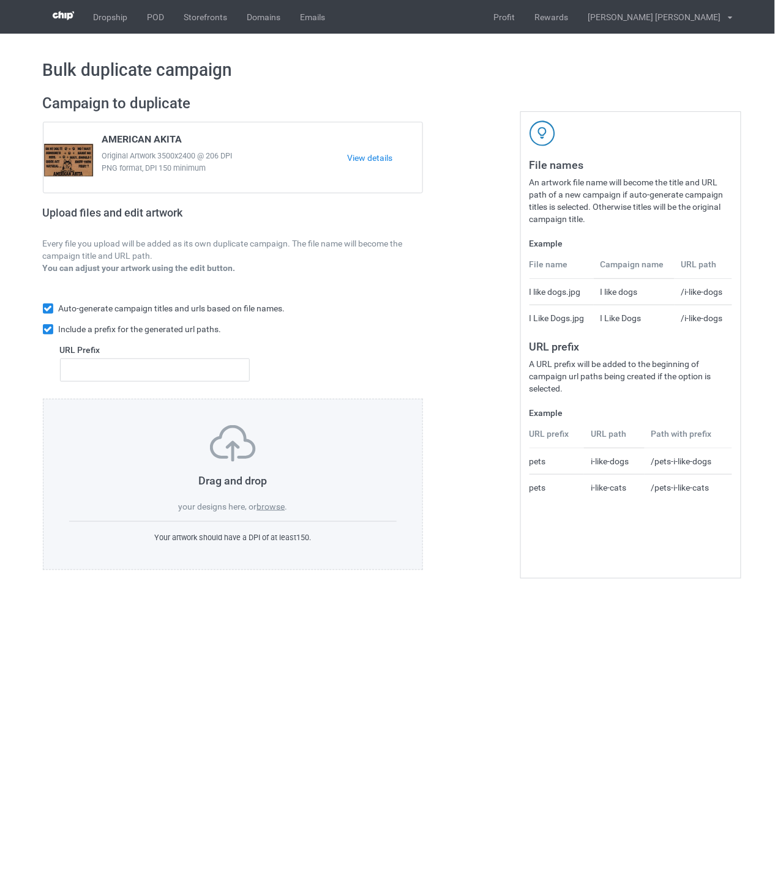
click at [278, 510] on label "browse" at bounding box center [270, 507] width 28 height 10
click at [0, 0] on input "browse" at bounding box center [0, 0] width 0 height 0
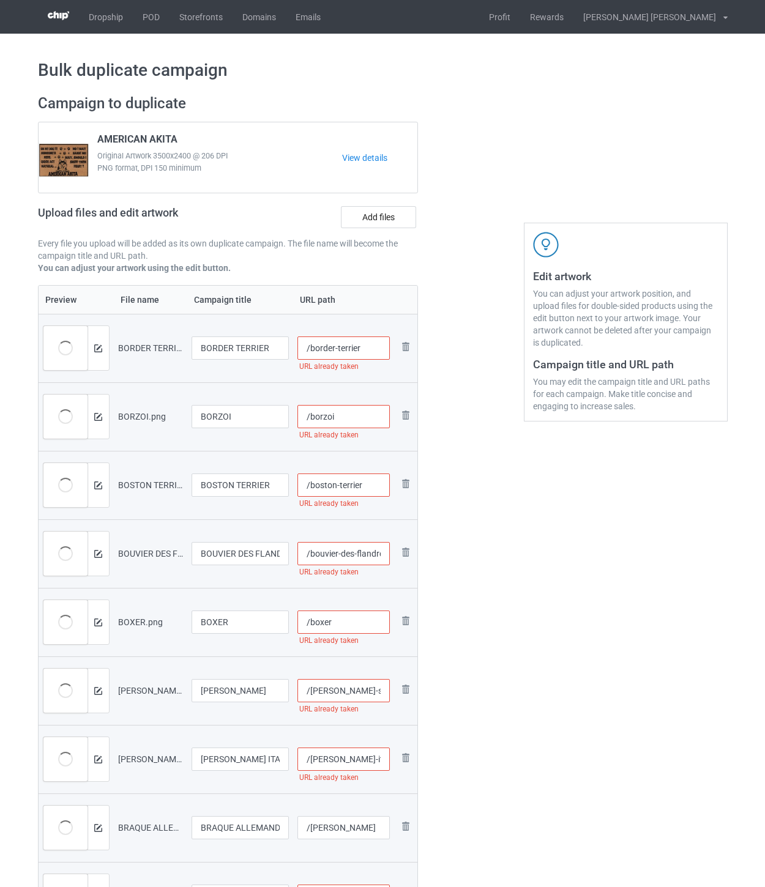
click at [374, 349] on input "/border-terrier" at bounding box center [343, 348] width 92 height 23
drag, startPoint x: 382, startPoint y: 351, endPoint x: 359, endPoint y: 346, distance: 23.6
click at [359, 346] on input "/border-terrier-ohm" at bounding box center [343, 348] width 92 height 23
type input "/border-terrier-ohm"
click at [363, 425] on input "/borzoi" at bounding box center [343, 416] width 92 height 23
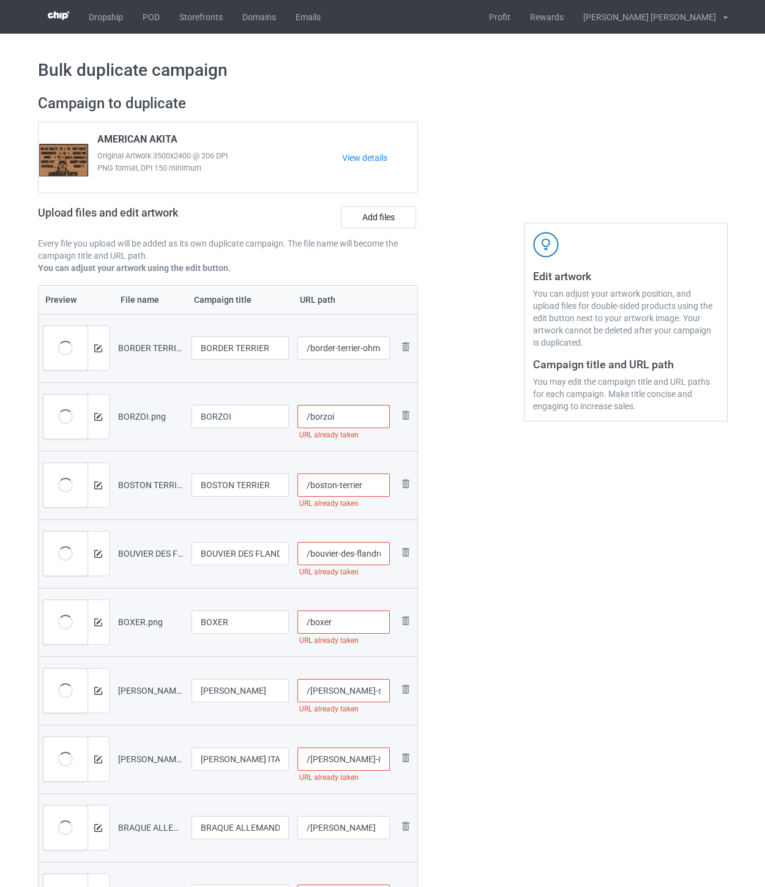
paste input "-ohm"
type input "/borzoi-ohm"
click at [378, 490] on input "/boston-terrier" at bounding box center [343, 485] width 92 height 23
paste input "-ohm"
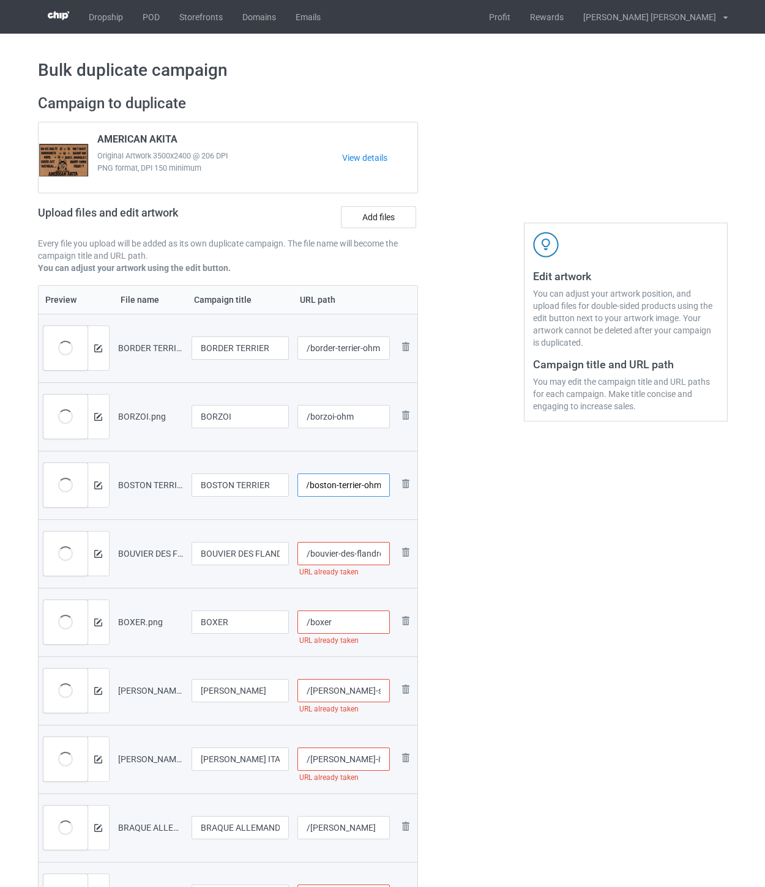
type input "/boston-terrier-ohm"
click at [353, 554] on input "/bouvier-des-flandres" at bounding box center [343, 553] width 92 height 23
paste input "-ohm"
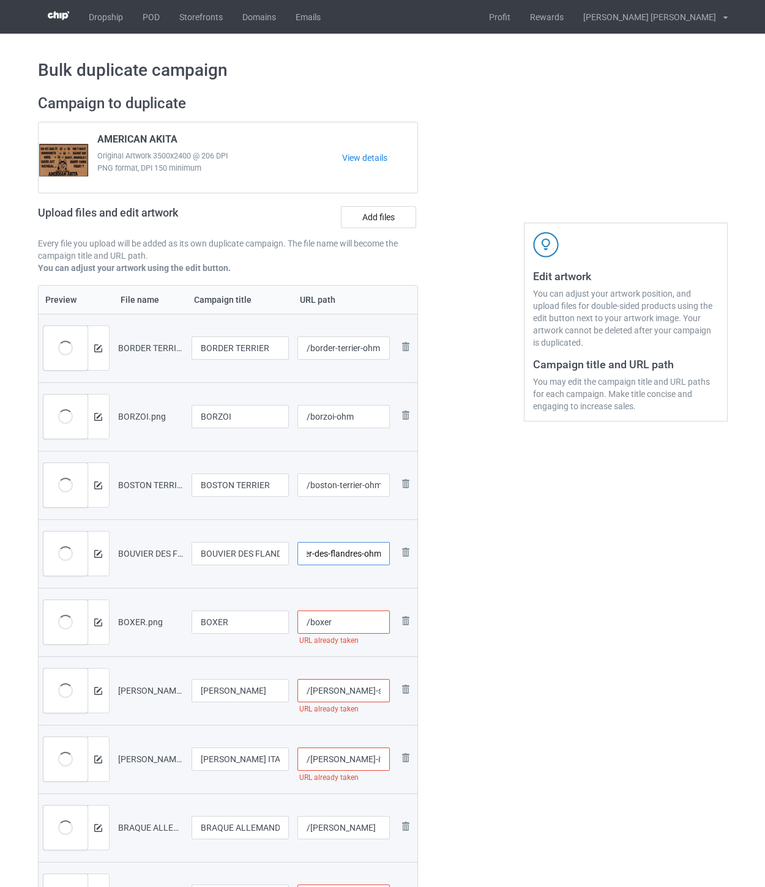
type input "/bouvier-des-flandres-ohm"
click at [350, 617] on input "/boxer" at bounding box center [343, 622] width 92 height 23
paste input "-ohm"
type input "/boxer-ohm"
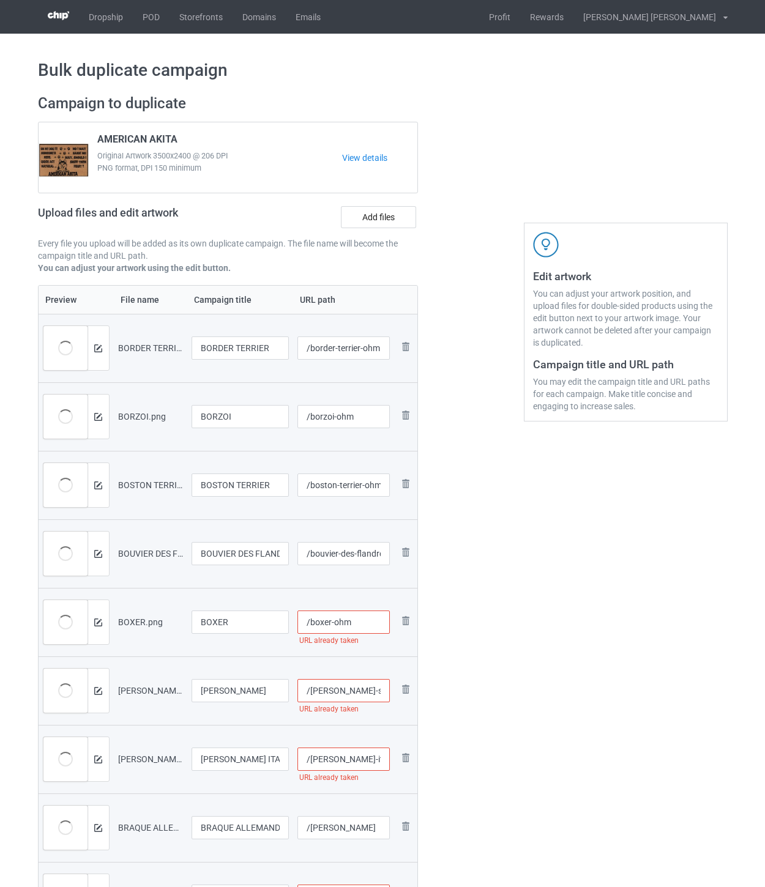
click at [371, 692] on input "/[PERSON_NAME]-spaniel" at bounding box center [343, 690] width 92 height 23
paste input "-ohm"
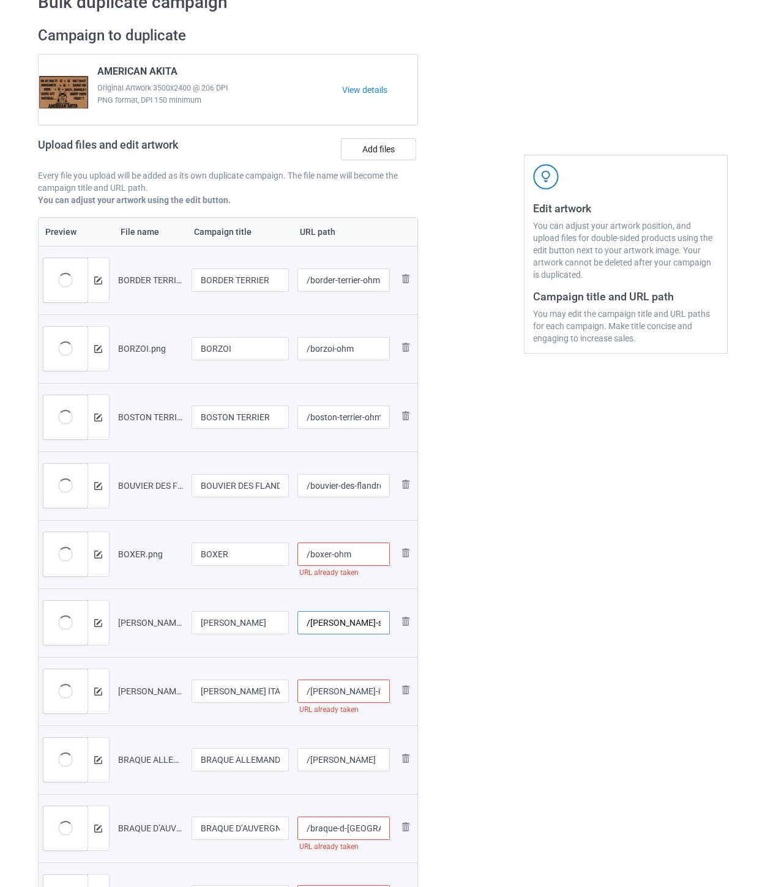
type input "/[PERSON_NAME]-spaniel-ohm"
click at [361, 556] on input "/boxer-ohm" at bounding box center [343, 554] width 92 height 23
type input "/boxer-ohm"
click at [380, 693] on input "/[PERSON_NAME]-italiano" at bounding box center [343, 691] width 92 height 23
paste input "-ohm"
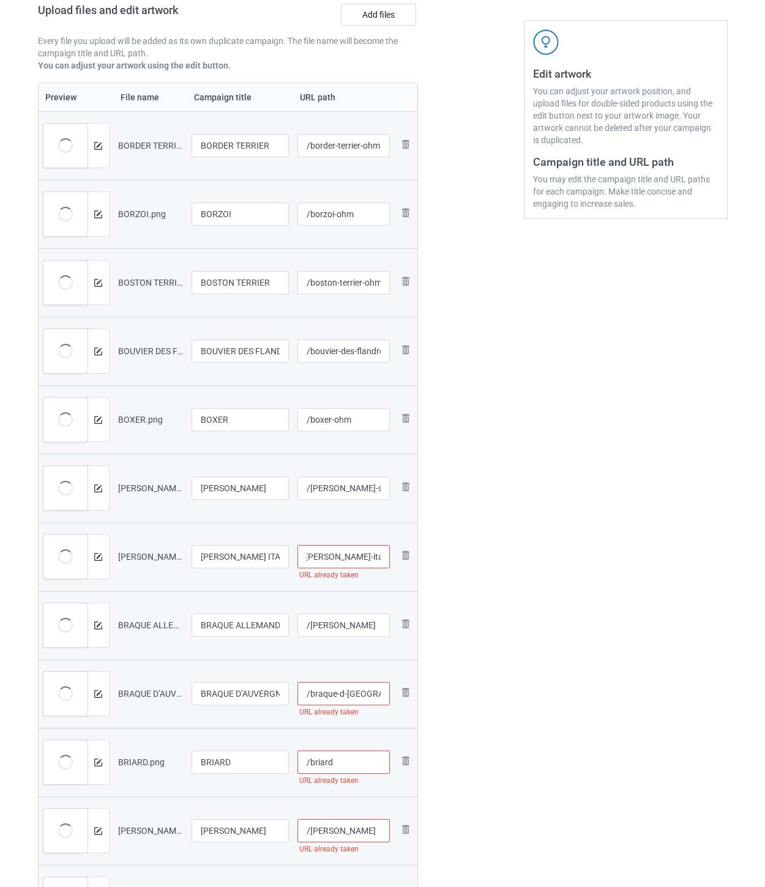
scroll to position [204, 0]
type input "/[PERSON_NAME]-italiano-ohm"
click at [380, 623] on input "/[PERSON_NAME]" at bounding box center [343, 623] width 92 height 23
paste input "-ohm"
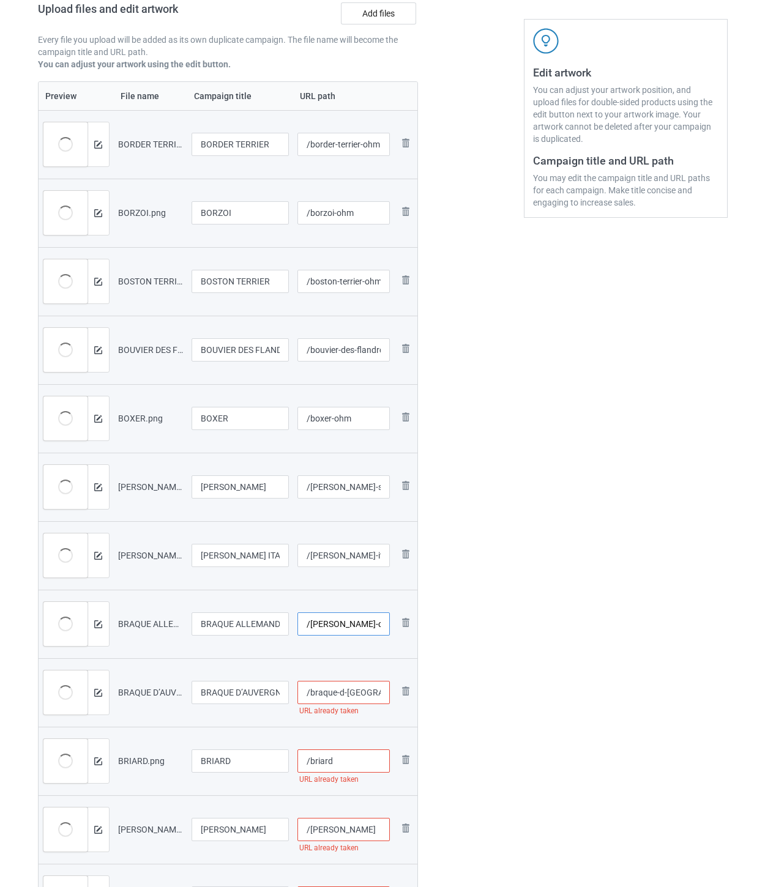
scroll to position [0, 13]
type input "/[PERSON_NAME]-ohm"
click at [351, 695] on input "/braque-d-[GEOGRAPHIC_DATA]" at bounding box center [343, 692] width 92 height 23
paste input "-ohm"
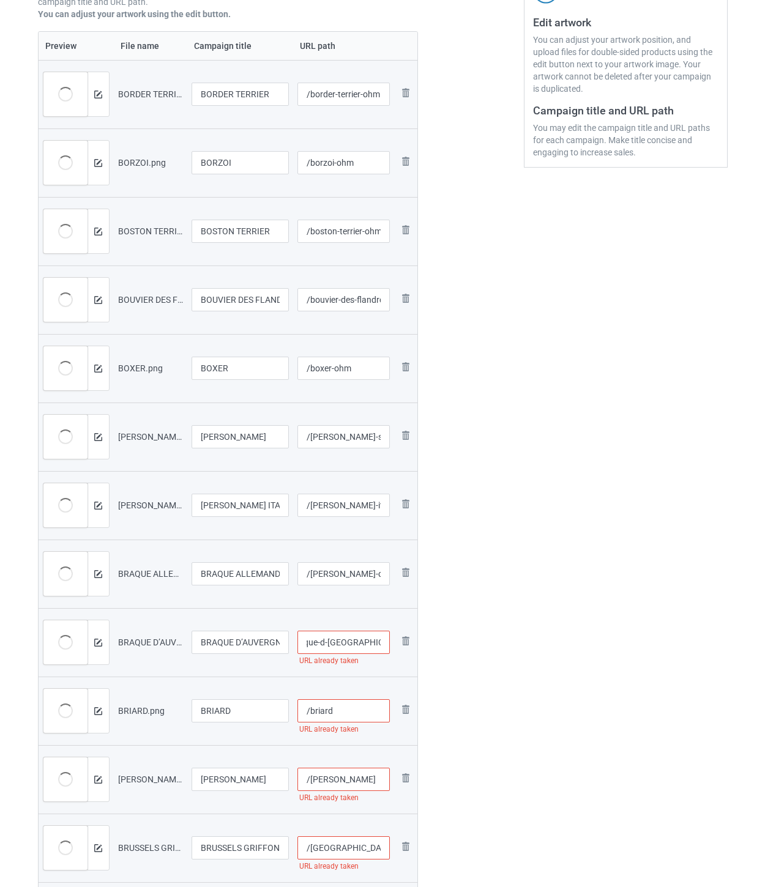
scroll to position [340, 0]
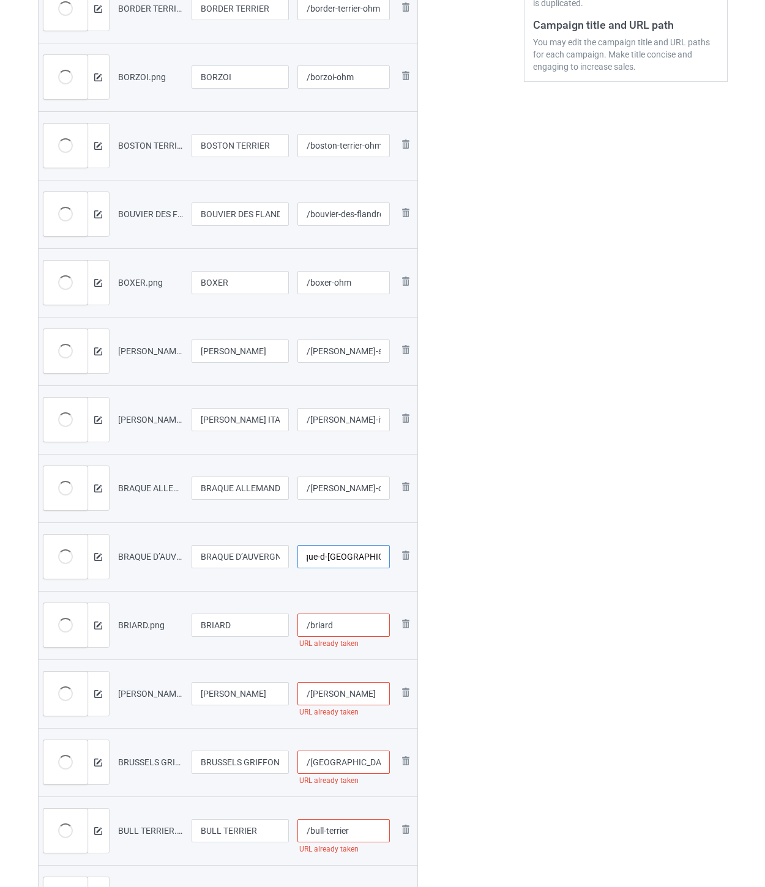
type input "/braque-d-[GEOGRAPHIC_DATA]-ohm"
click at [355, 629] on input "/briard" at bounding box center [343, 625] width 92 height 23
paste input "-ohm"
type input "/briard-ohm"
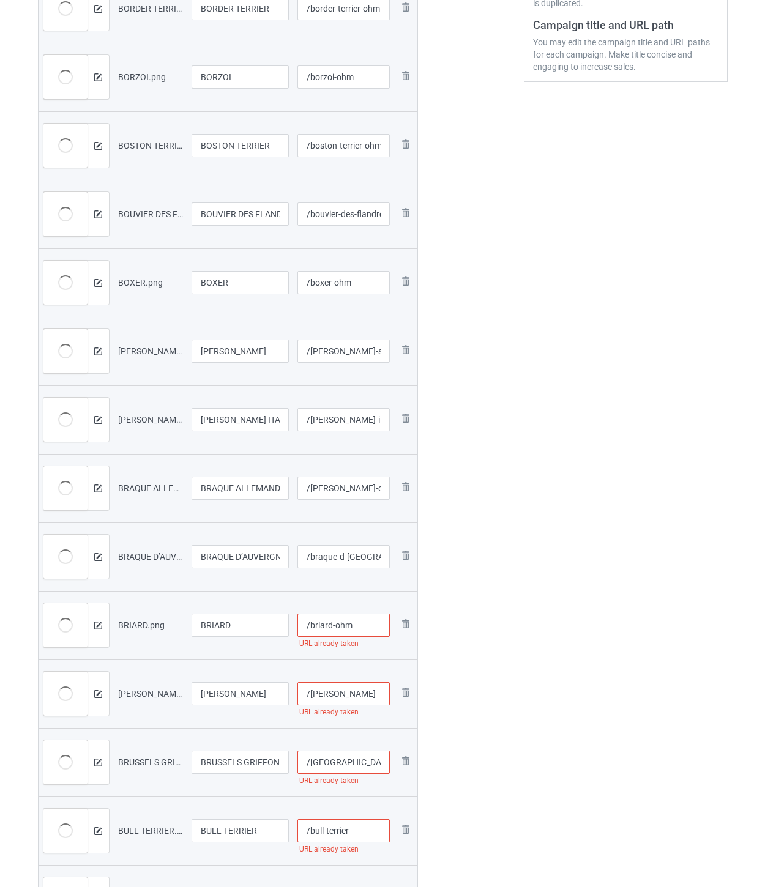
click at [357, 690] on input "/[PERSON_NAME]" at bounding box center [343, 693] width 92 height 23
paste input "-ohm"
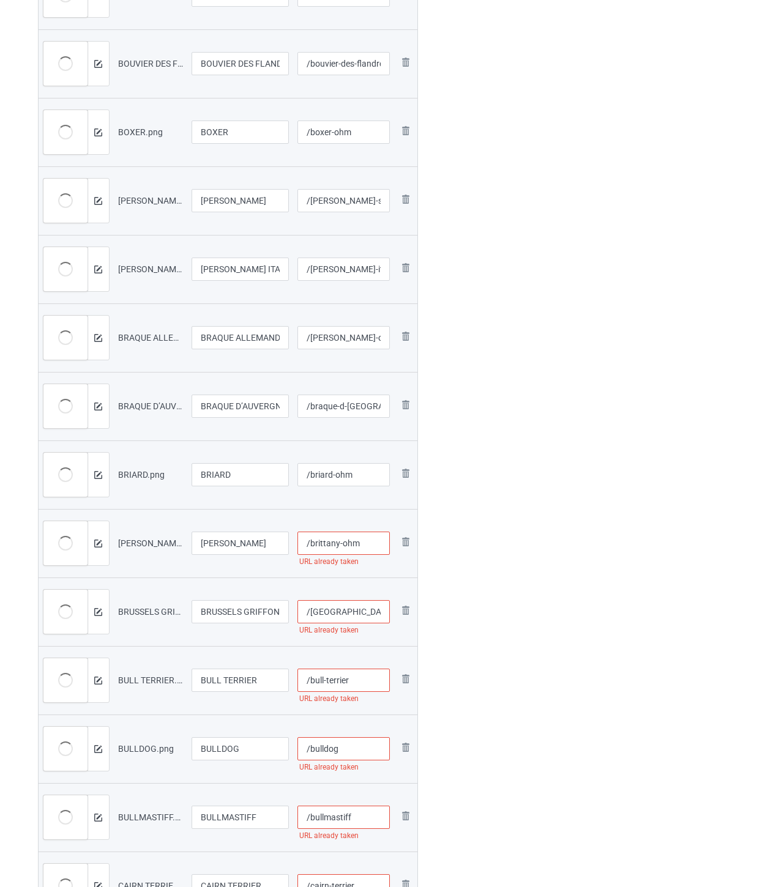
scroll to position [543, 0]
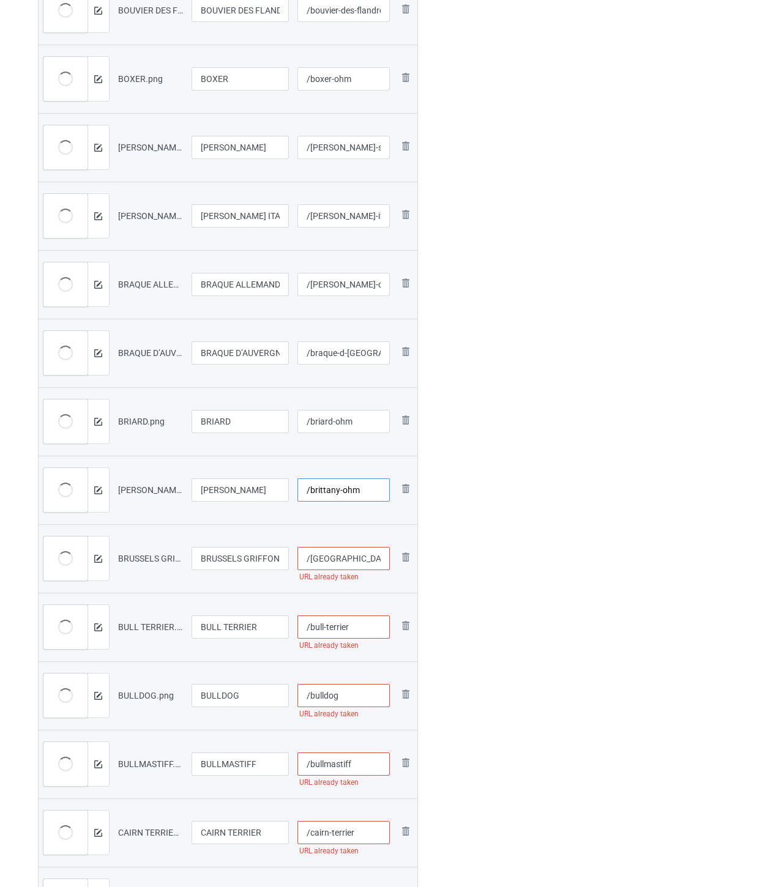
type input "/brittany-ohm"
click at [381, 561] on input "/[GEOGRAPHIC_DATA]-griffon" at bounding box center [343, 558] width 92 height 23
paste input "-ohm"
type input "/[GEOGRAPHIC_DATA]-griffon-ohm"
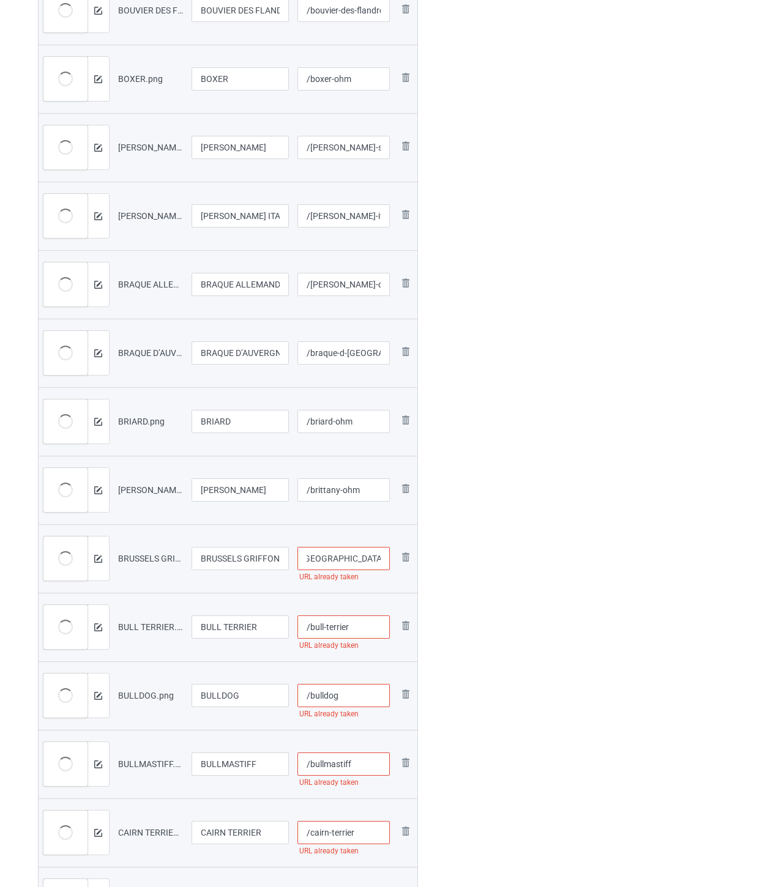
click at [370, 633] on input "/bull-terrier" at bounding box center [343, 627] width 92 height 23
paste input "-ohm"
type input "/bull-terrier-ohm"
click at [368, 694] on input "/bulldog" at bounding box center [343, 695] width 92 height 23
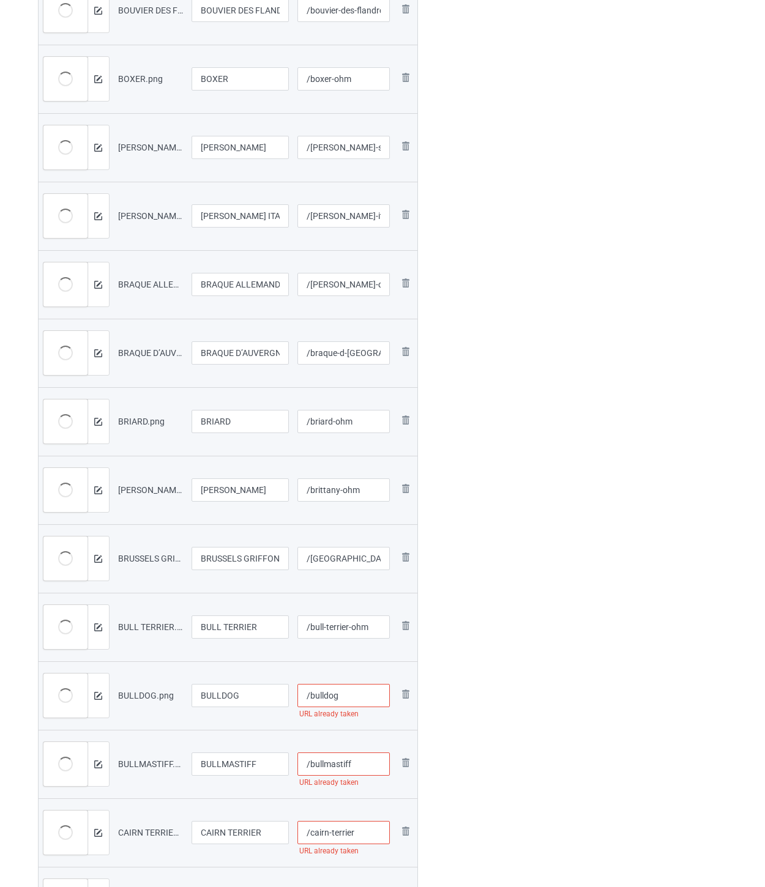
paste input "-ohm"
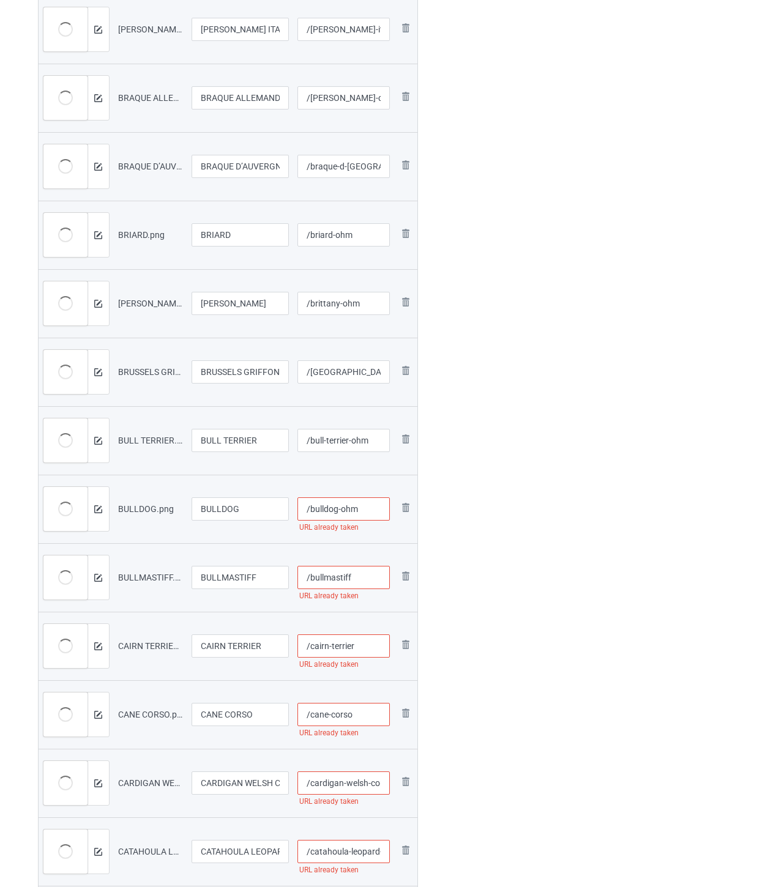
scroll to position [748, 0]
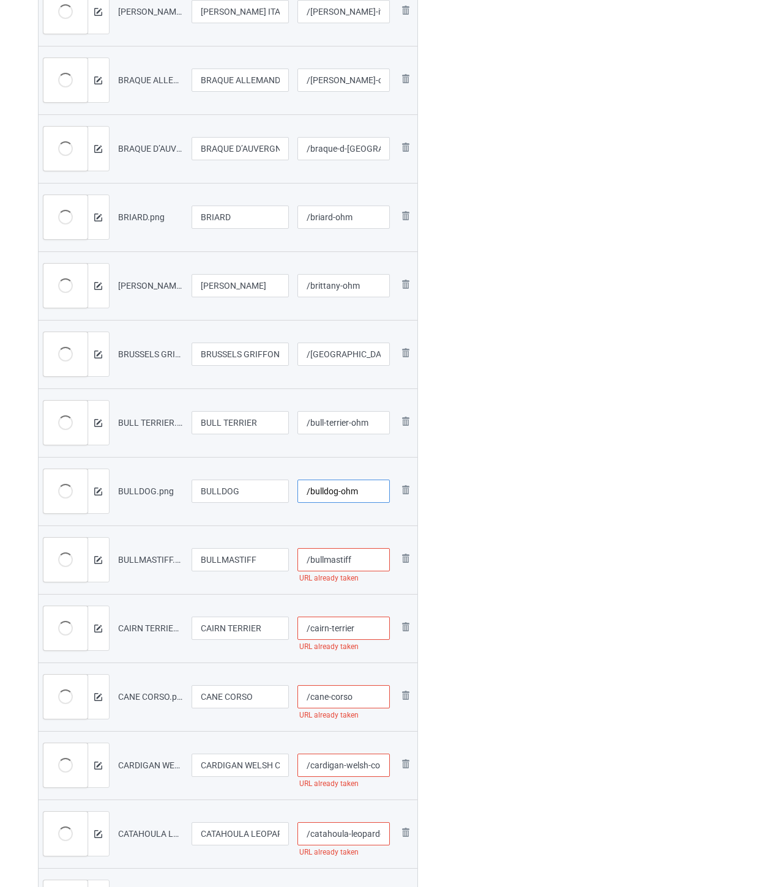
type input "/bulldog-ohm"
click at [371, 555] on input "/bullmastiff" at bounding box center [343, 559] width 92 height 23
paste input "-ohm"
type input "/bullmastiff-ohm"
click at [370, 627] on input "/cairn-terrier" at bounding box center [343, 628] width 92 height 23
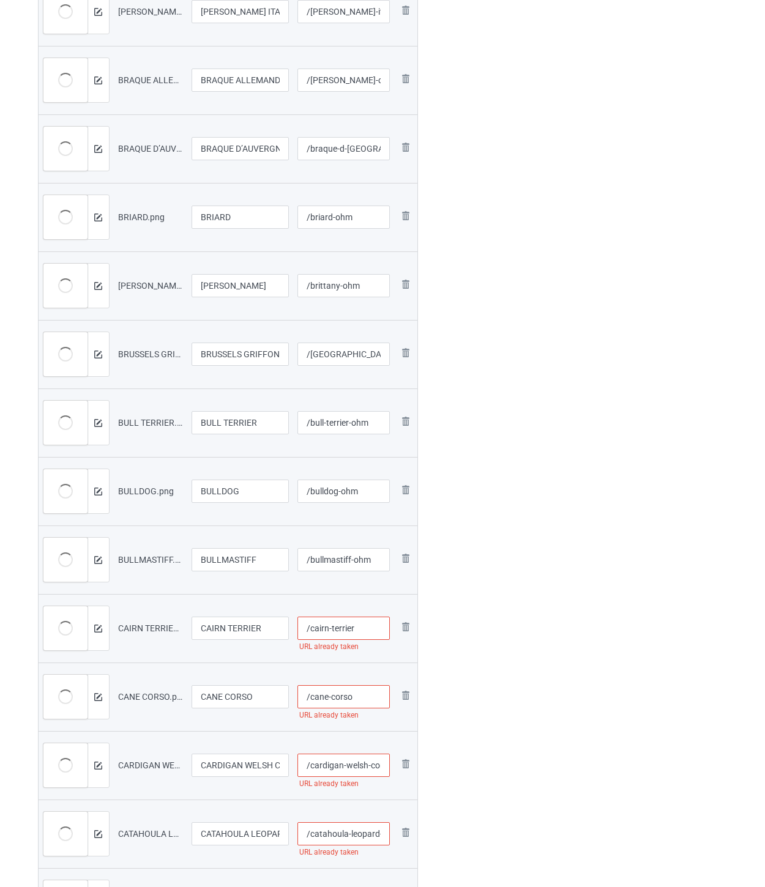
paste input "-ohm"
type input "/cairn-terrier-ohm"
click at [368, 694] on input "/cane-corso" at bounding box center [343, 696] width 92 height 23
paste input "-ohm"
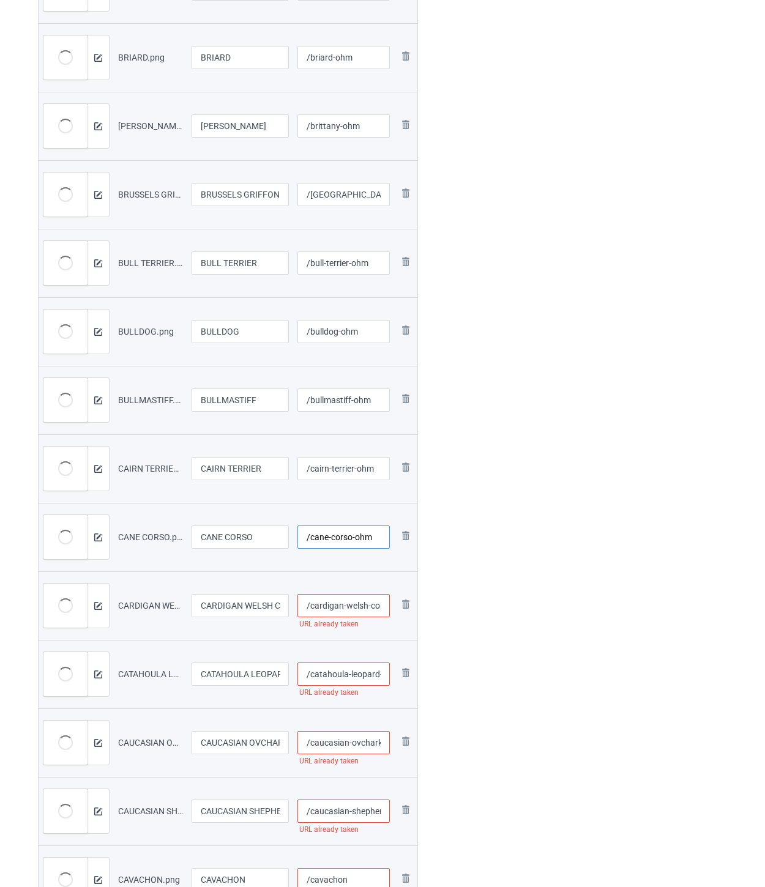
scroll to position [951, 0]
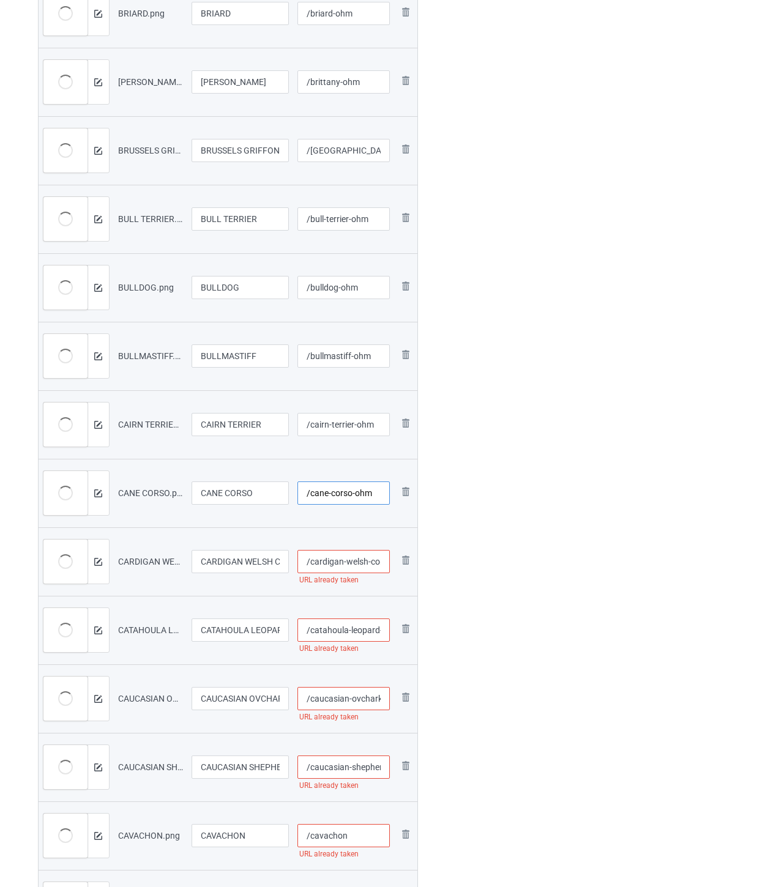
type input "/cane-corso-ohm"
click at [356, 562] on input "/cardigan-welsh-corgi" at bounding box center [343, 561] width 92 height 23
paste input "-ohm"
type input "/cardigan-welsh-corgi-ohm"
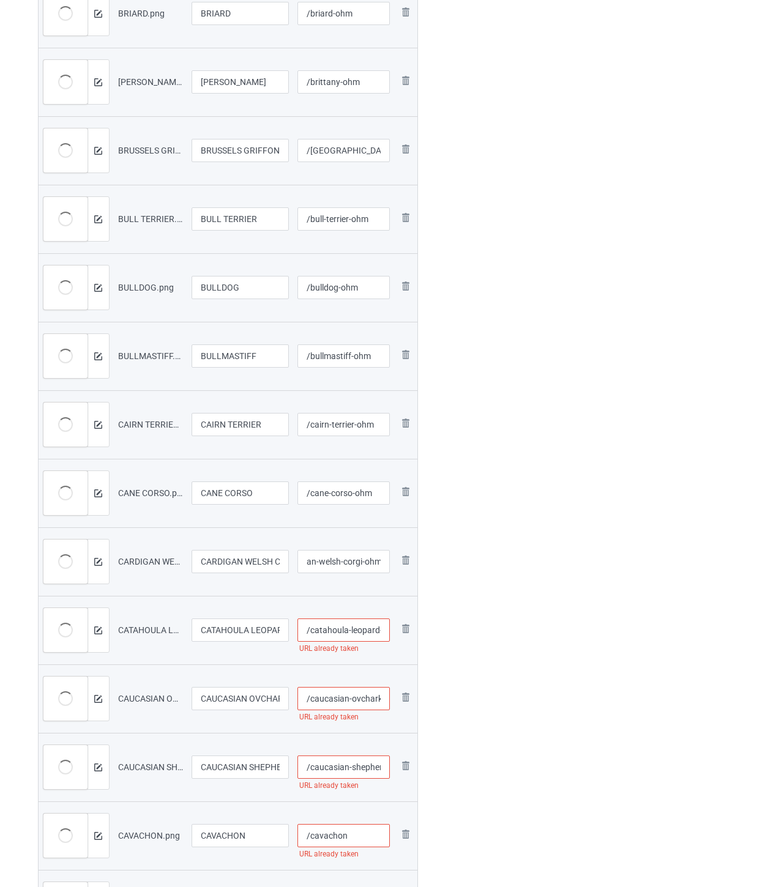
click at [357, 628] on input "/catahoula-leopard-dog" at bounding box center [343, 630] width 92 height 23
paste input "-ohm"
type input "/catahoula-leopard-dog-ohm"
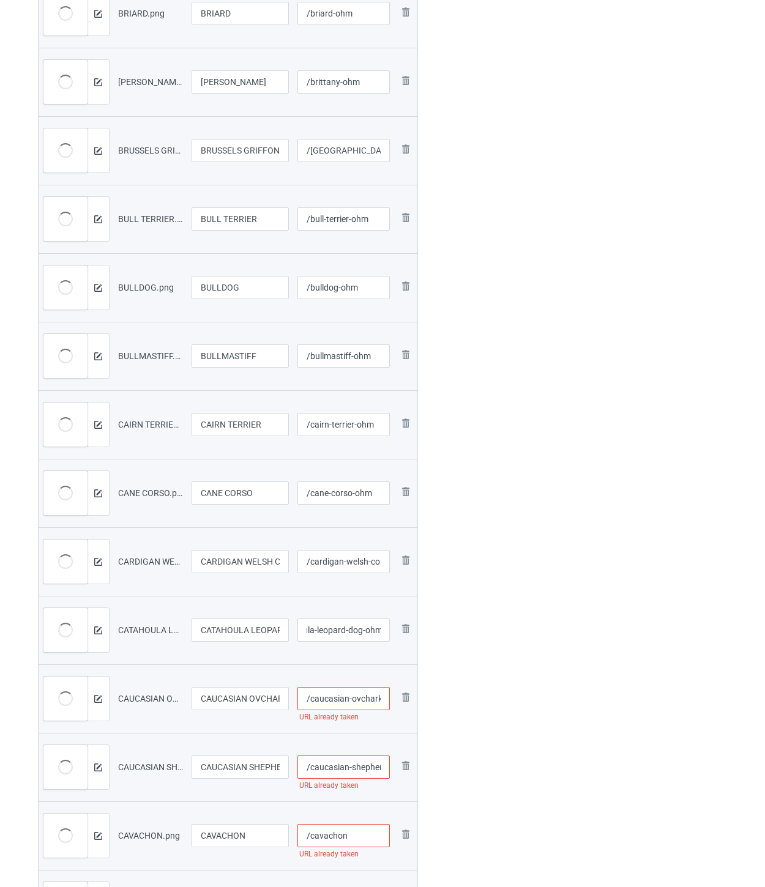
scroll to position [0, 0]
click at [365, 701] on input "/caucasian-ovcharka" at bounding box center [343, 698] width 92 height 23
paste input "-ohm"
type input "/caucasian-ovcharka-ohm"
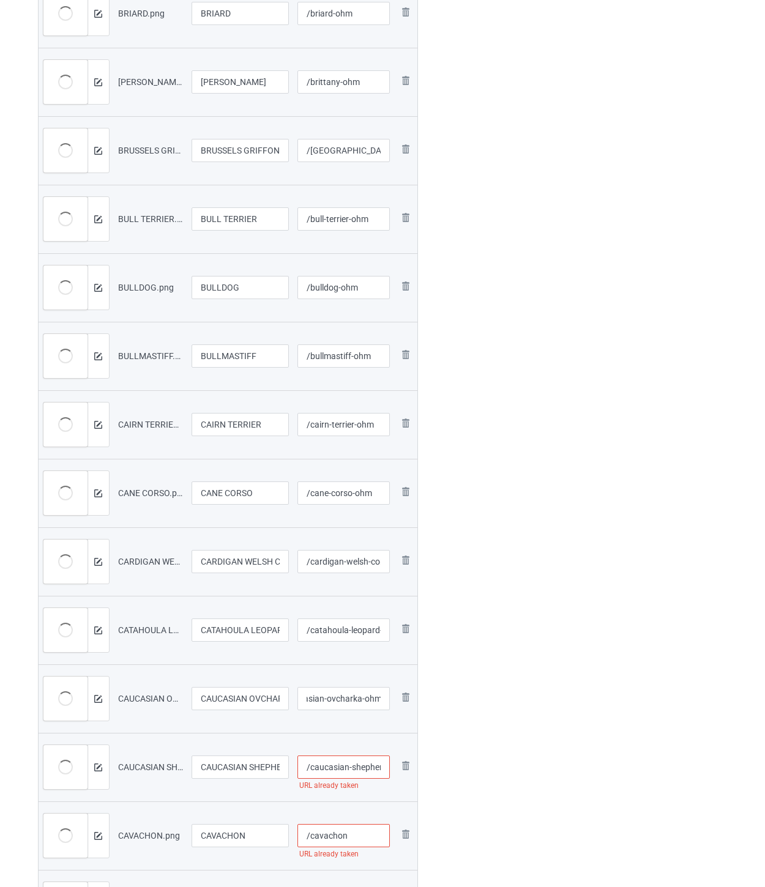
click at [363, 768] on input "/caucasian-shepherd" at bounding box center [343, 767] width 92 height 23
paste input "-ohm"
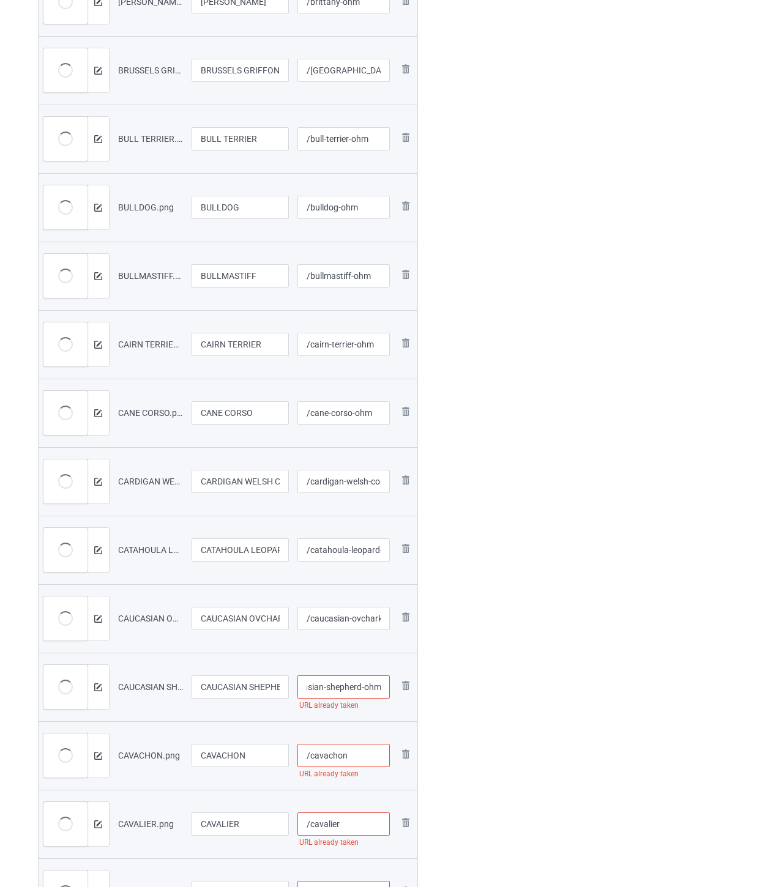
scroll to position [1155, 0]
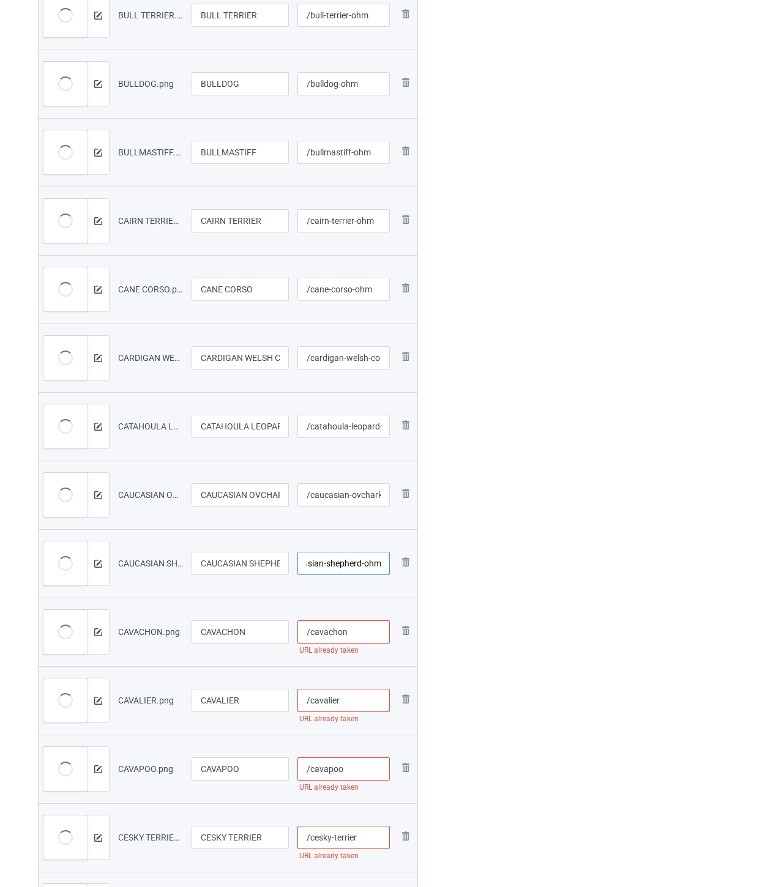
type input "/caucasian-shepherd-ohm"
click at [371, 628] on input "/cavachon" at bounding box center [343, 631] width 92 height 23
paste input "-ohm"
type input "/cavachon-ohm"
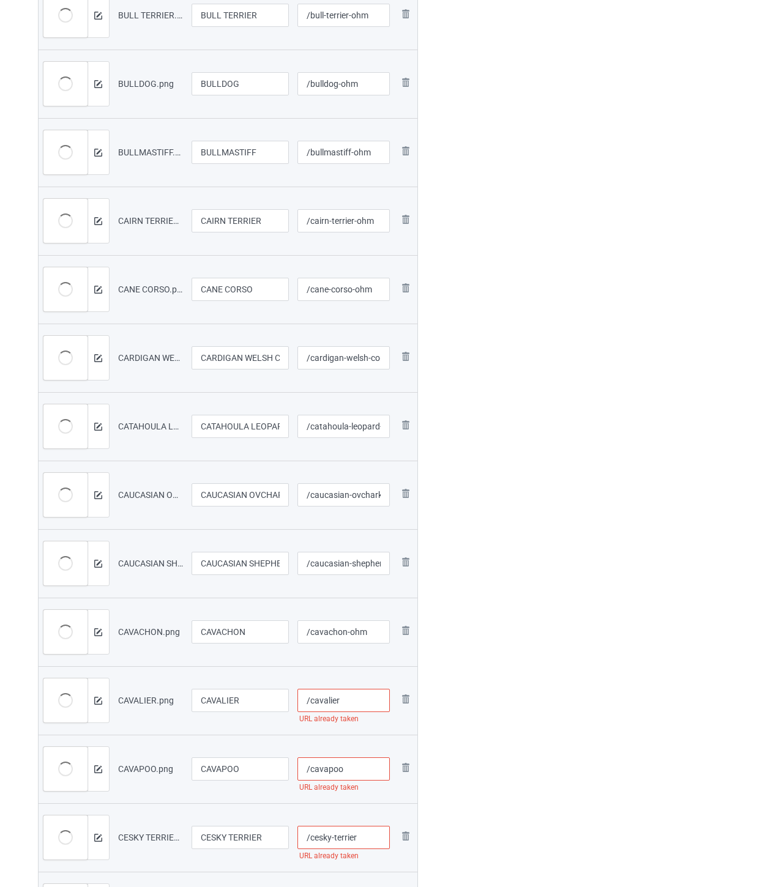
click at [354, 707] on input "/cavalier" at bounding box center [343, 700] width 92 height 23
paste input "-ohm"
type input "/cavalier-ohm"
click at [361, 769] on input "/cavapoo" at bounding box center [343, 769] width 92 height 23
paste input "-ohm"
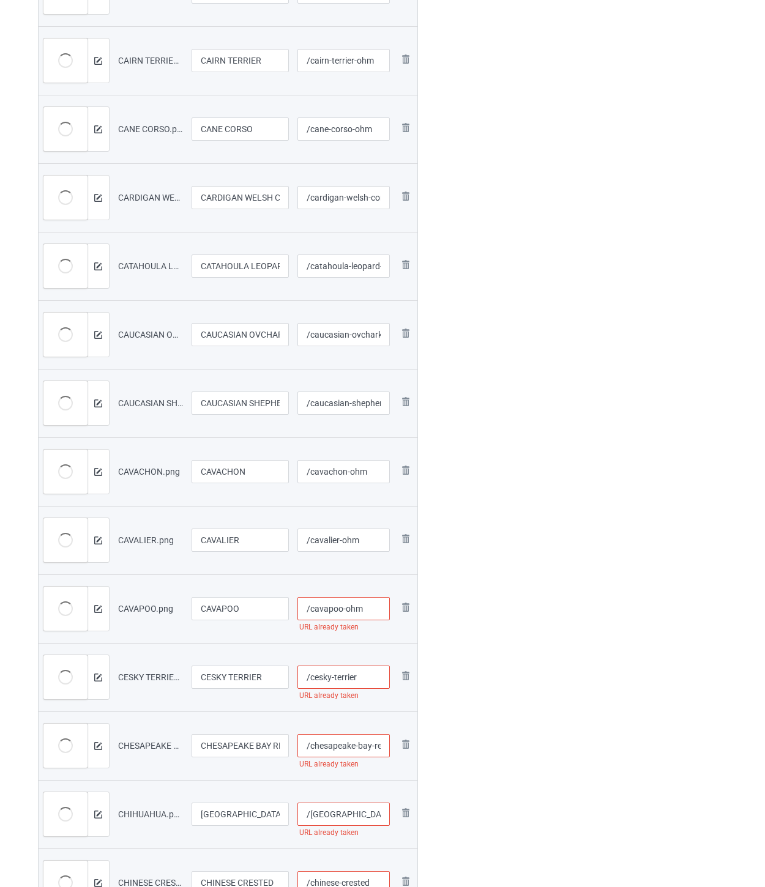
scroll to position [1360, 0]
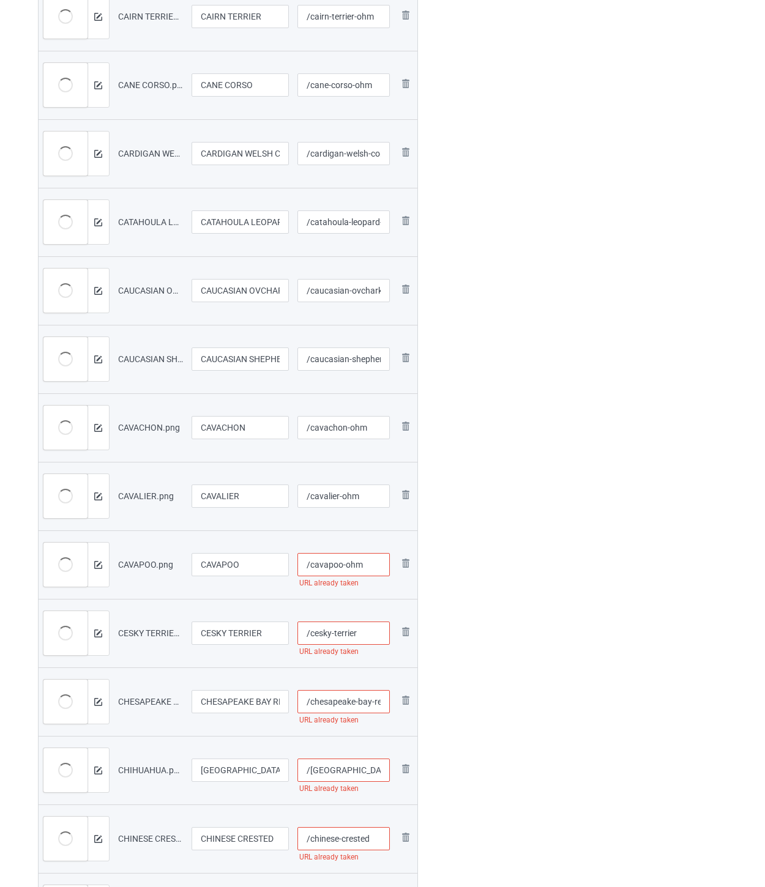
type input "/cavapoo-ohm"
click at [367, 638] on input "/cesky-terrier" at bounding box center [343, 633] width 92 height 23
paste input "-ohm"
type input "/cesky-terrier-ohm"
click at [346, 698] on input "/chesapeake-bay-retriever" at bounding box center [343, 701] width 92 height 23
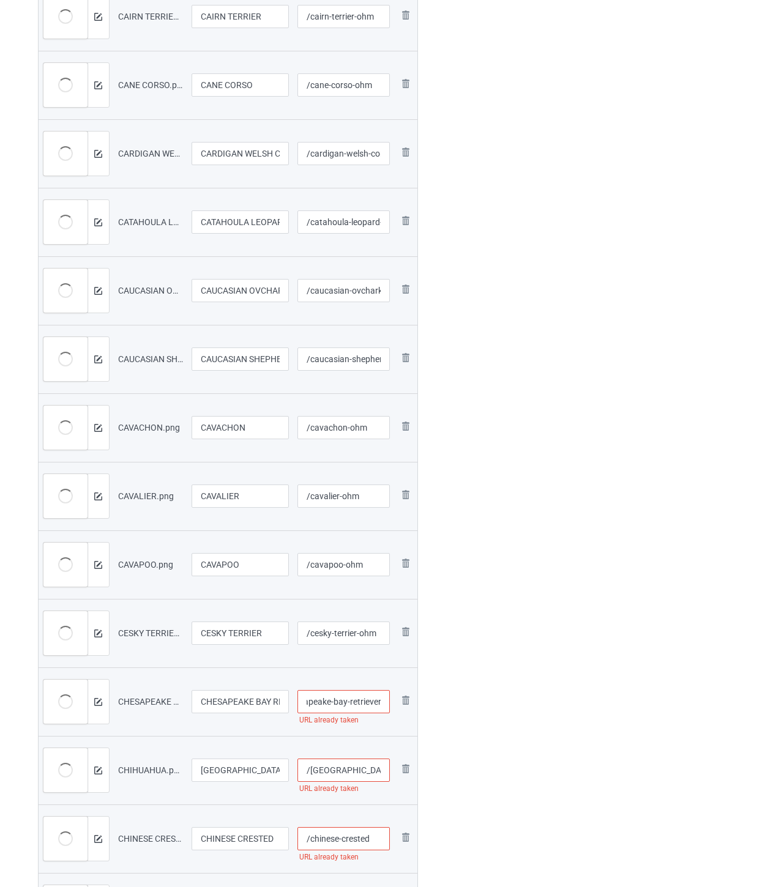
paste input "-ohm"
type input "/chesapeake-bay-retriever-ohm"
click at [364, 764] on input "/[GEOGRAPHIC_DATA]" at bounding box center [343, 770] width 92 height 23
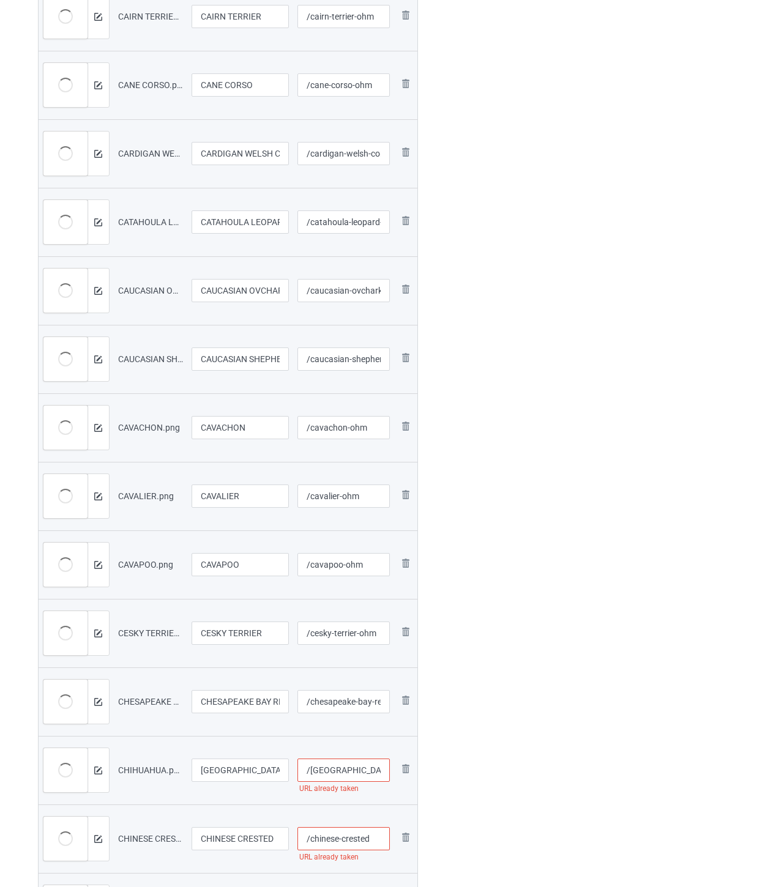
paste input "-ohm"
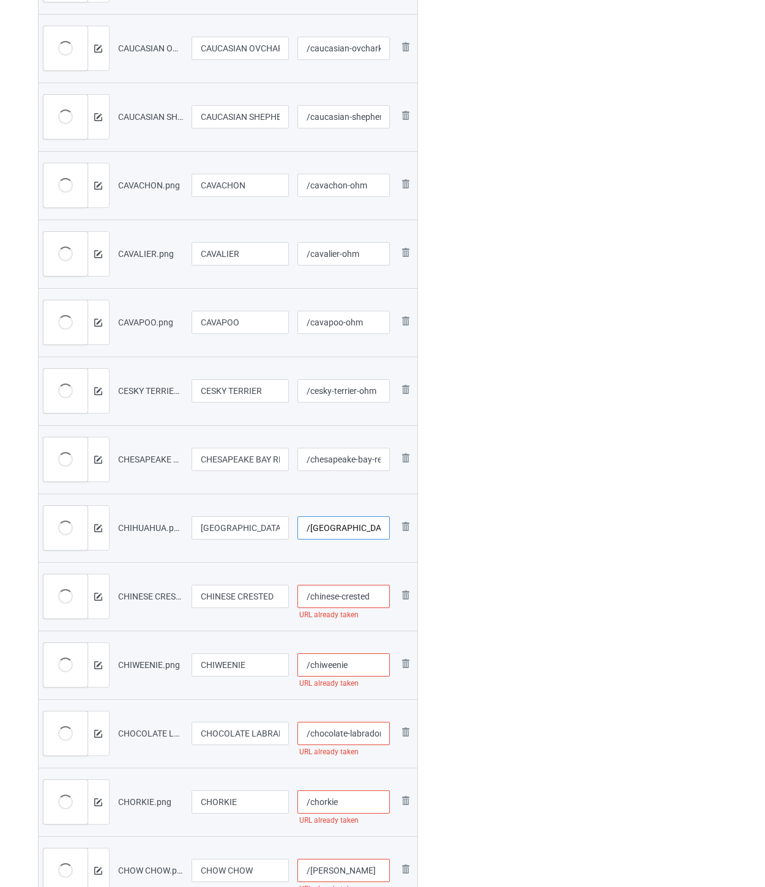
scroll to position [1631, 0]
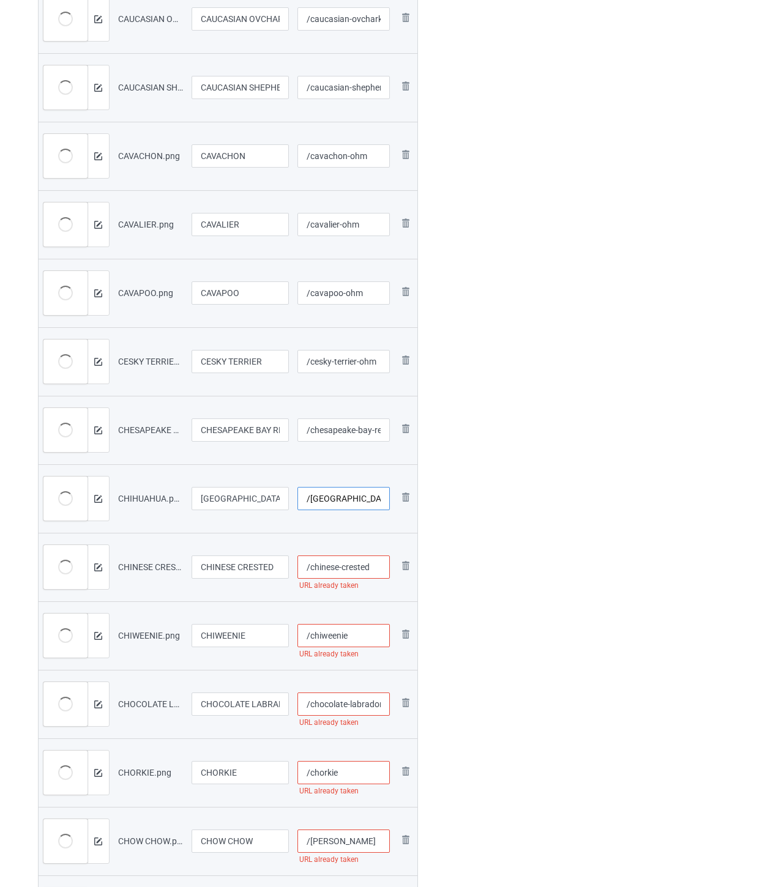
type input "/[GEOGRAPHIC_DATA]-ohm"
click at [380, 569] on input "/chinese-crested" at bounding box center [343, 567] width 92 height 23
paste input "-ohm"
type input "/chinese-crested-ohm"
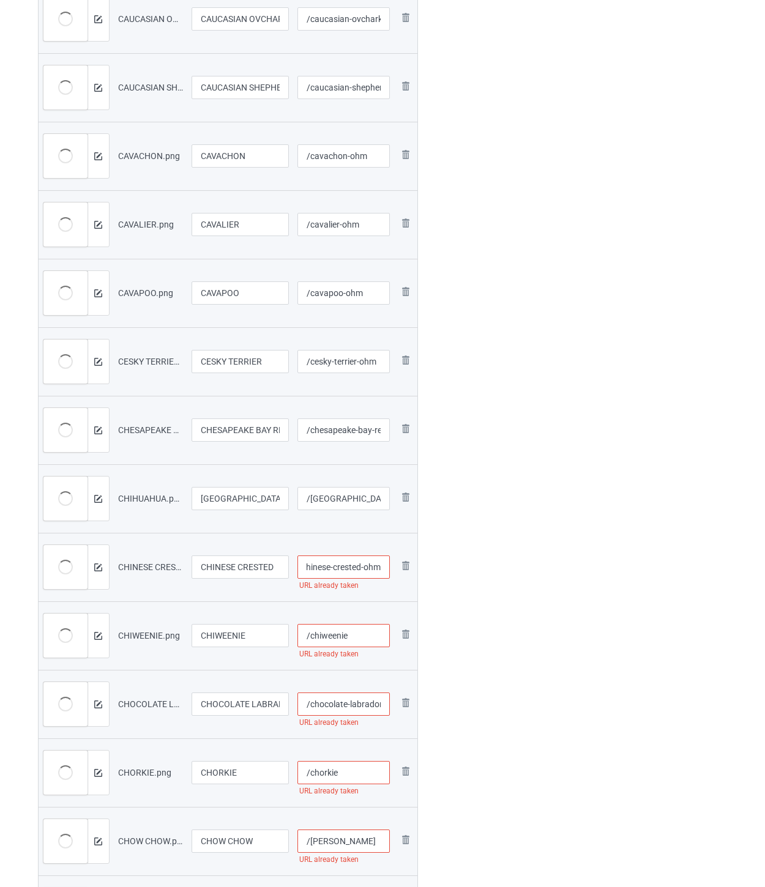
click at [371, 639] on input "/chiweenie" at bounding box center [343, 635] width 92 height 23
paste input "-ohm"
type input "/chiweenie-ohm"
click at [334, 706] on input "/chocolate-labrador" at bounding box center [343, 704] width 92 height 23
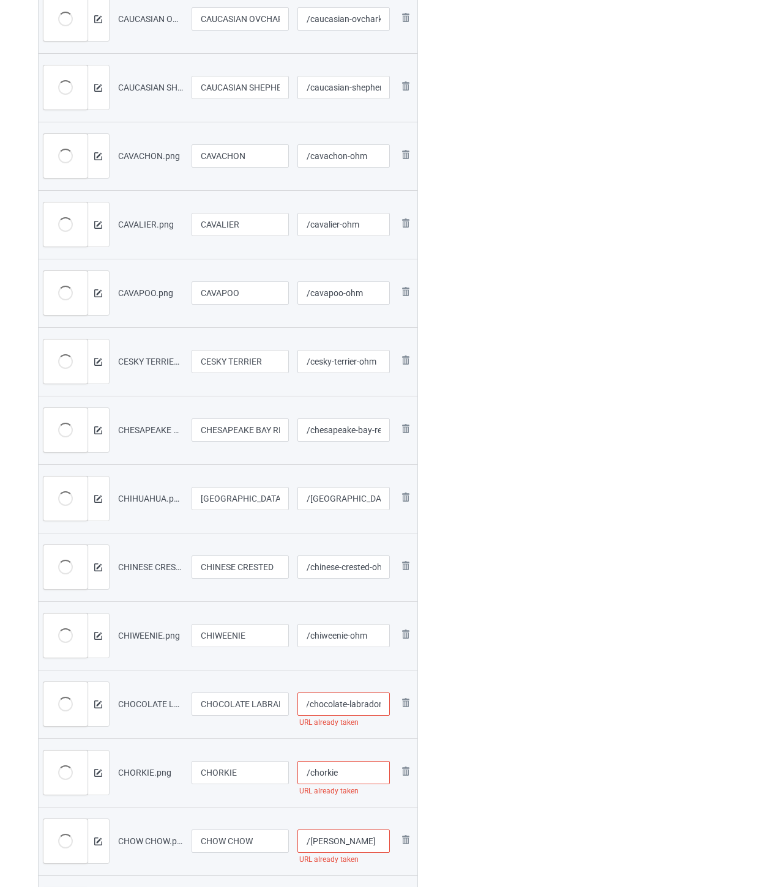
paste input "-ohm"
type input "/chocolate-labrador-ohm"
click at [356, 763] on input "/chorkie" at bounding box center [343, 772] width 92 height 23
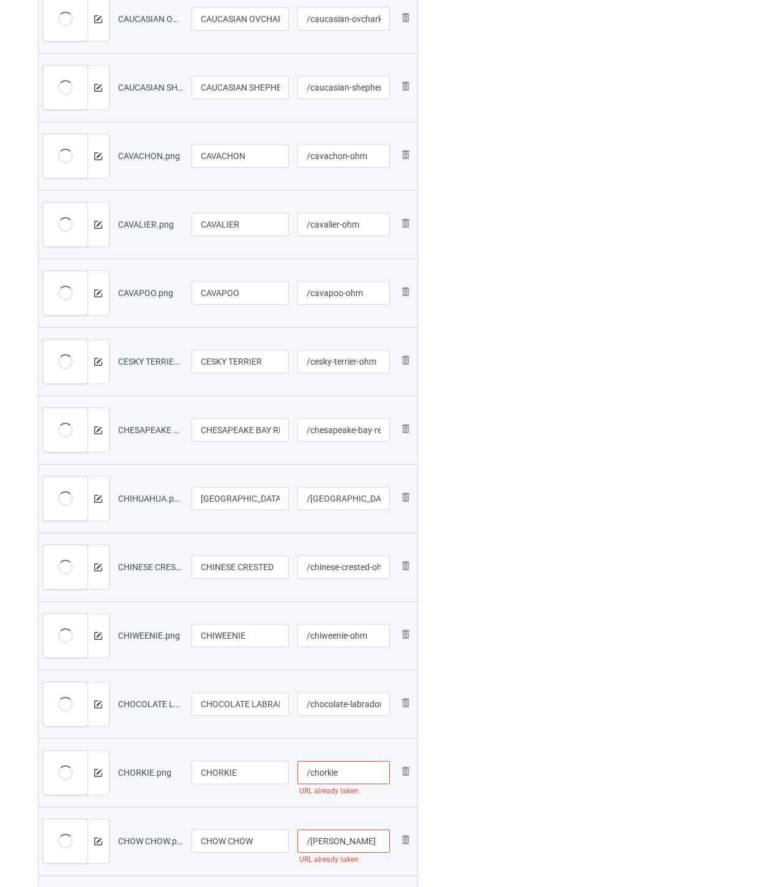
paste input "-ohm"
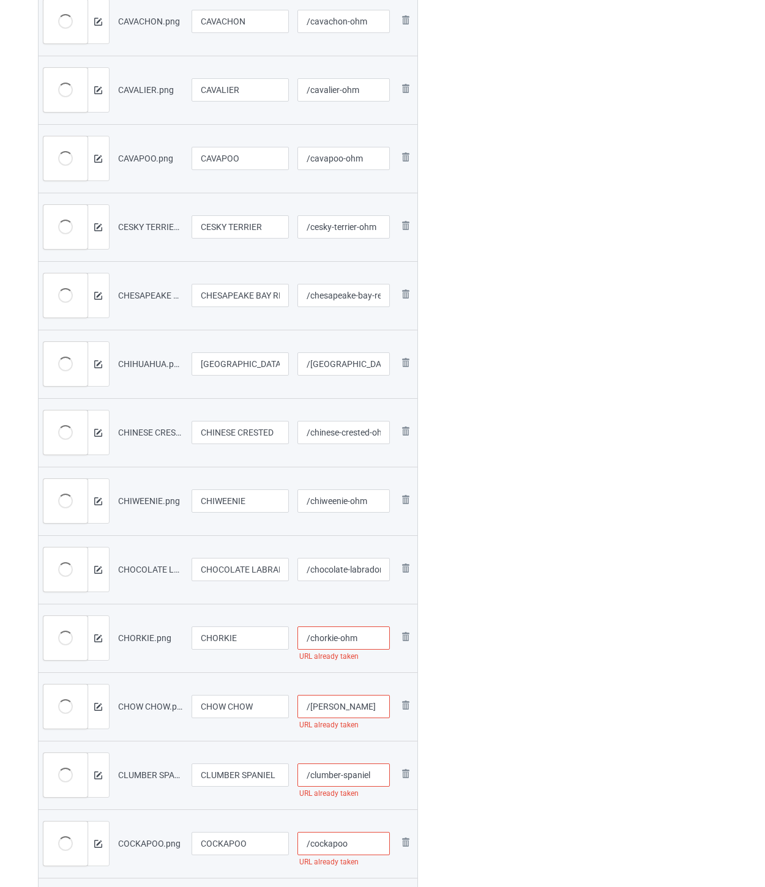
scroll to position [1767, 0]
click at [367, 631] on input "/chorkie-ohm" at bounding box center [343, 636] width 92 height 23
type input "/chorkie-ohm"
click at [364, 693] on td "/[PERSON_NAME] URL already taken" at bounding box center [343, 705] width 101 height 69
click at [358, 707] on input "/[PERSON_NAME]" at bounding box center [343, 705] width 92 height 23
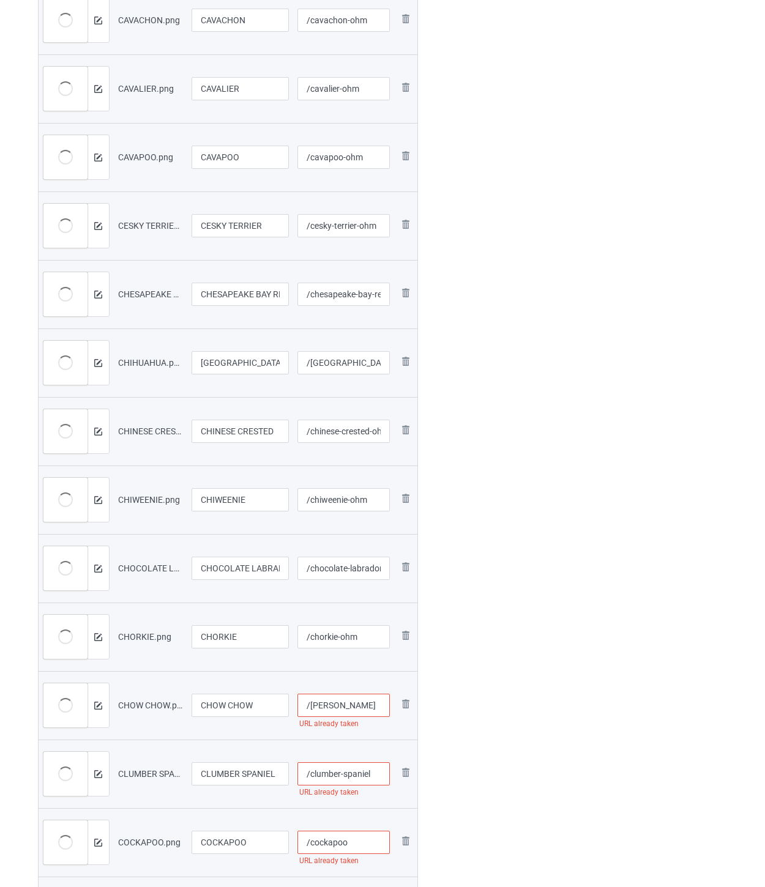
paste input "-ohm"
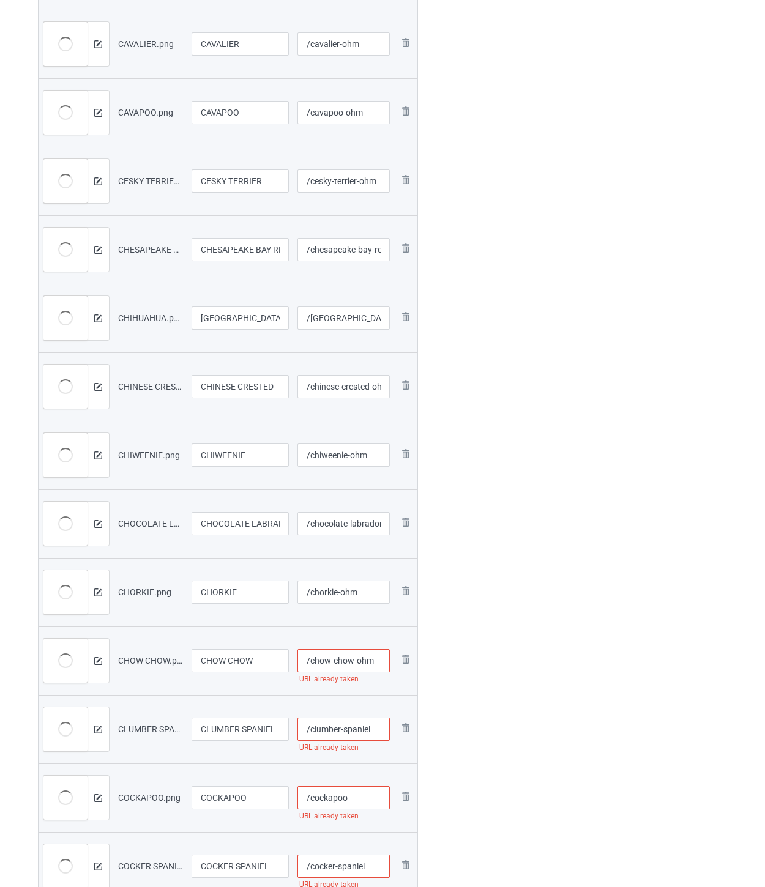
scroll to position [1836, 0]
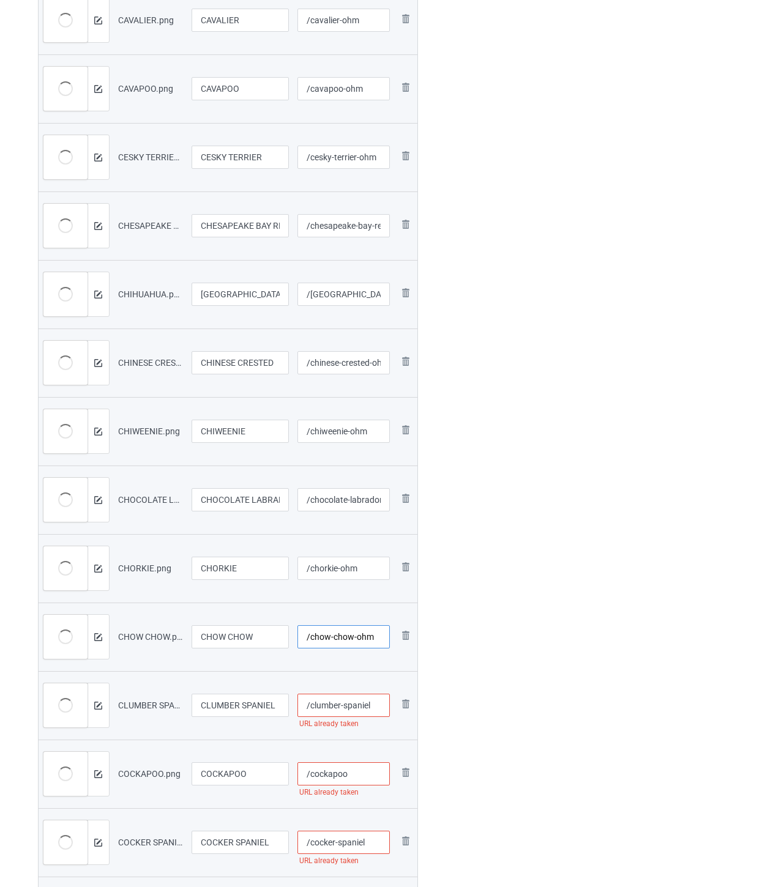
type input "/chow-chow-ohm"
click at [380, 702] on input "/clumber-spaniel" at bounding box center [343, 705] width 92 height 23
paste input "-ohm"
type input "/clumber-spaniel-ohm"
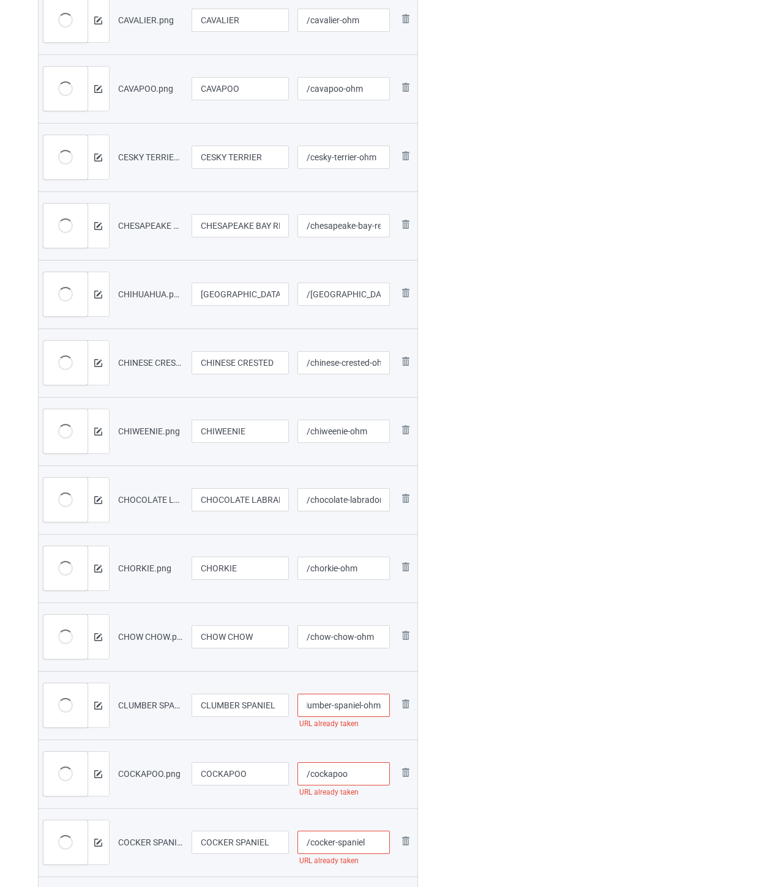
click at [363, 776] on input "/cockapoo" at bounding box center [343, 773] width 92 height 23
paste input "-ohm"
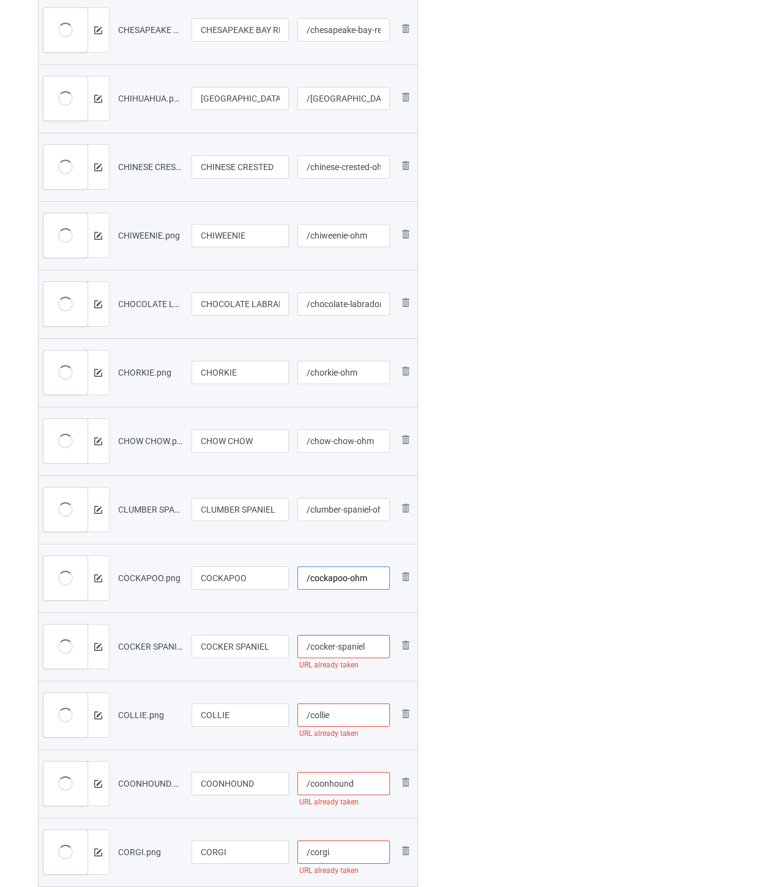
scroll to position [2039, 0]
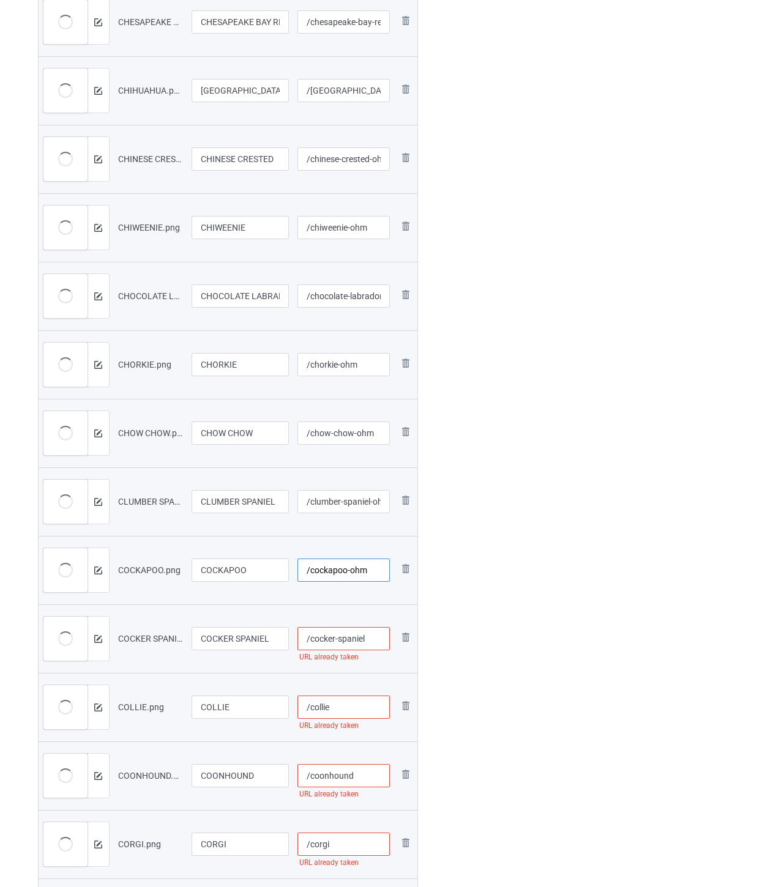
type input "/cockapoo-ohm"
click at [374, 641] on input "/cocker-spaniel" at bounding box center [343, 638] width 92 height 23
paste input "-ohm"
type input "/cocker-spaniel-ohm"
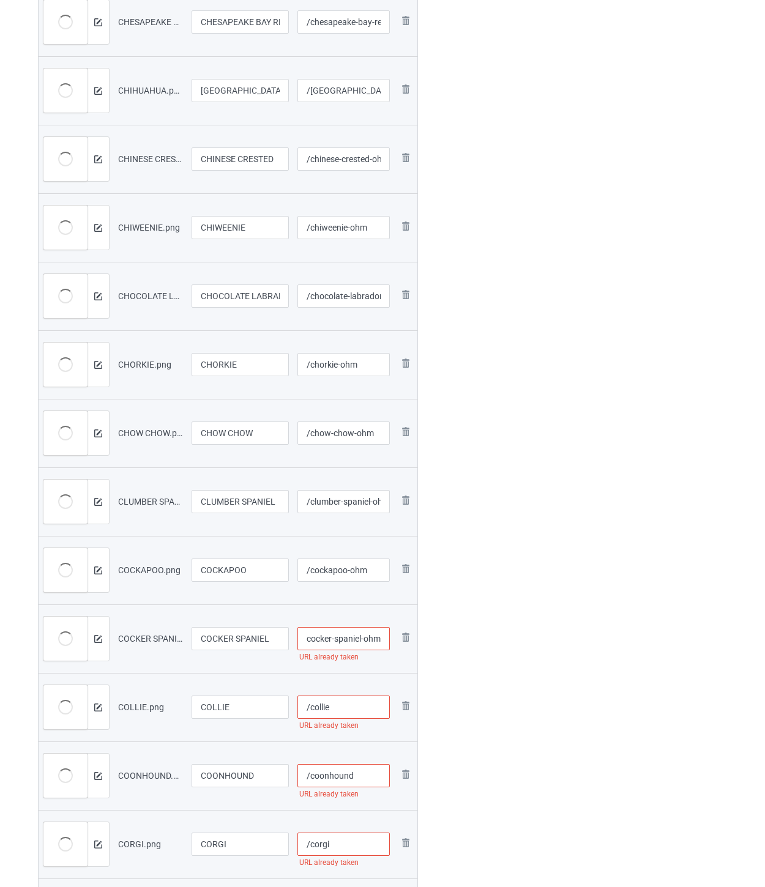
click at [359, 702] on input "/collie" at bounding box center [343, 707] width 92 height 23
paste input "-ohm"
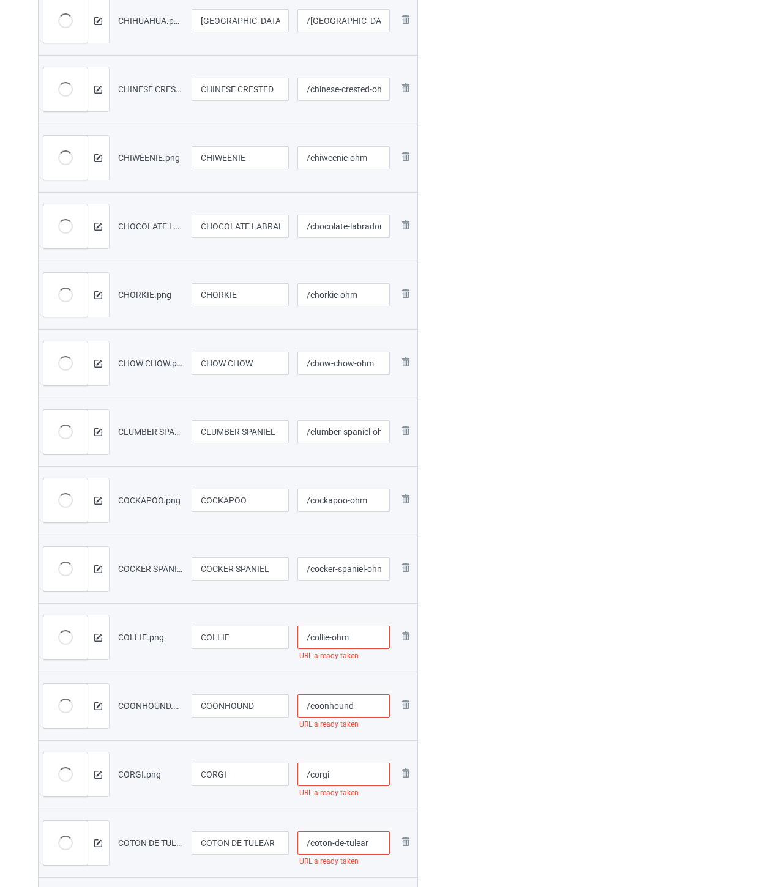
scroll to position [2243, 0]
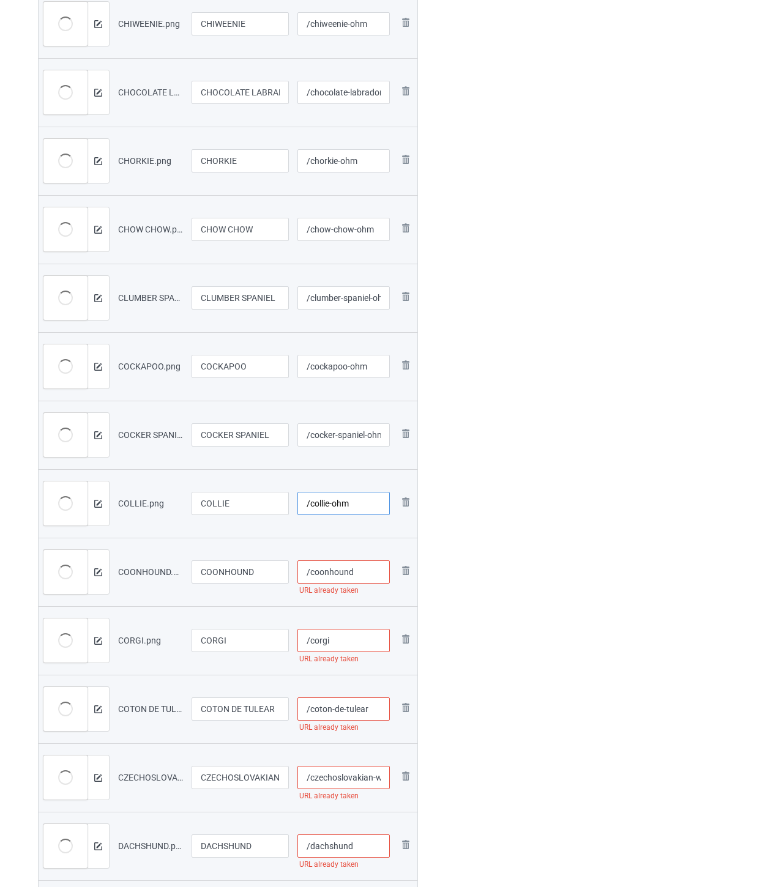
type input "/collie-ohm"
click at [364, 575] on input "/coonhound" at bounding box center [343, 571] width 92 height 23
paste input "-ohm"
type input "/coonhound-ohm"
click at [353, 638] on input "/corgi" at bounding box center [343, 640] width 92 height 23
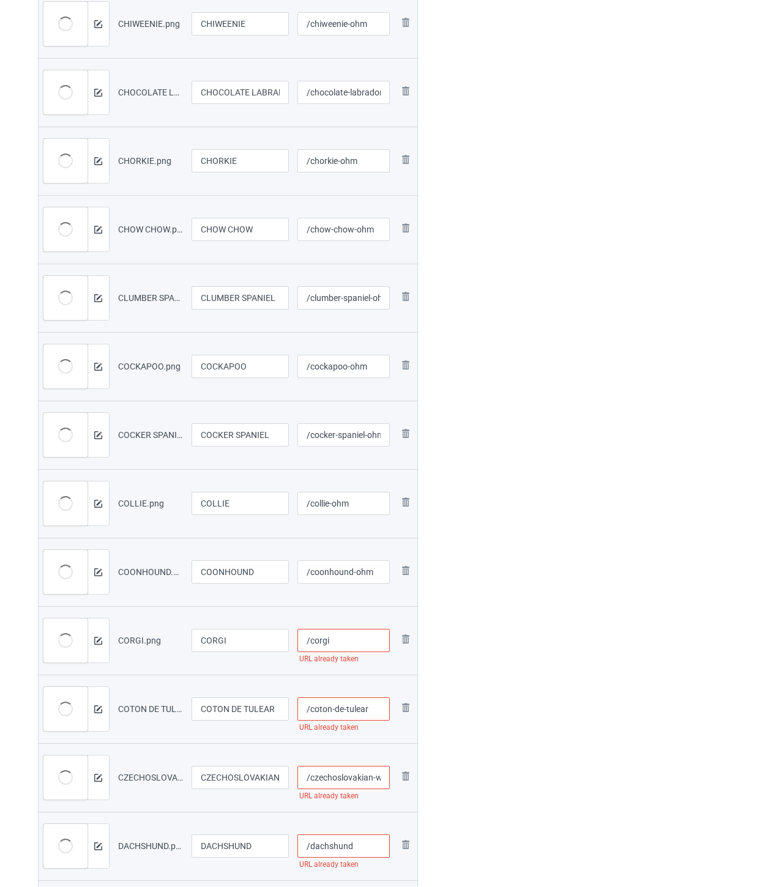
paste input "-ohm"
type input "/corgi-ohm"
click at [382, 712] on input "/coton-de-tulear" at bounding box center [343, 709] width 92 height 23
paste input "-ohm"
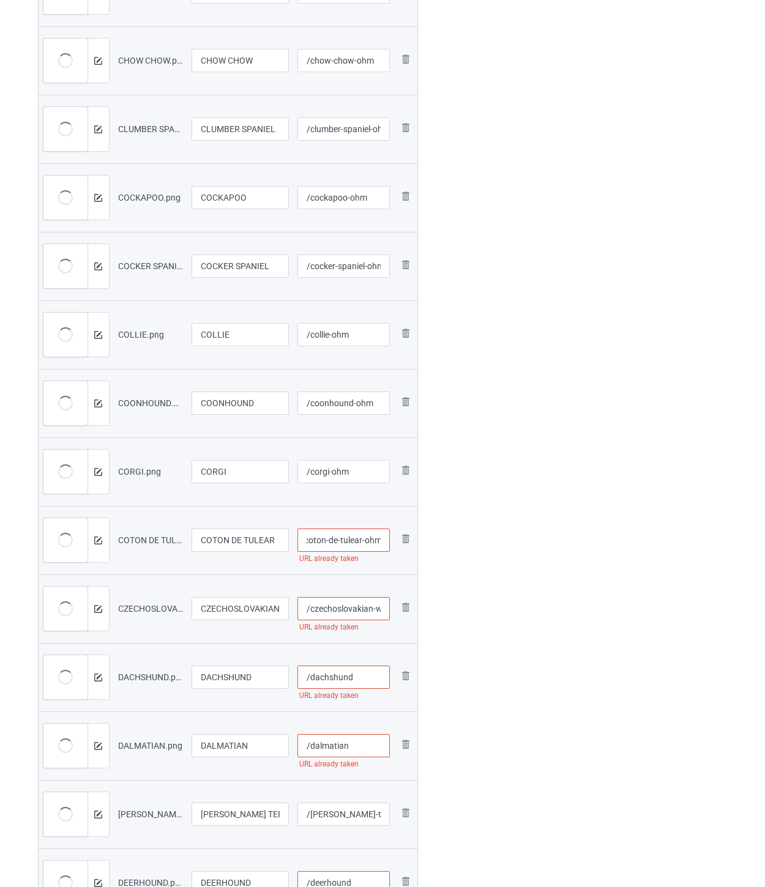
scroll to position [2448, 0]
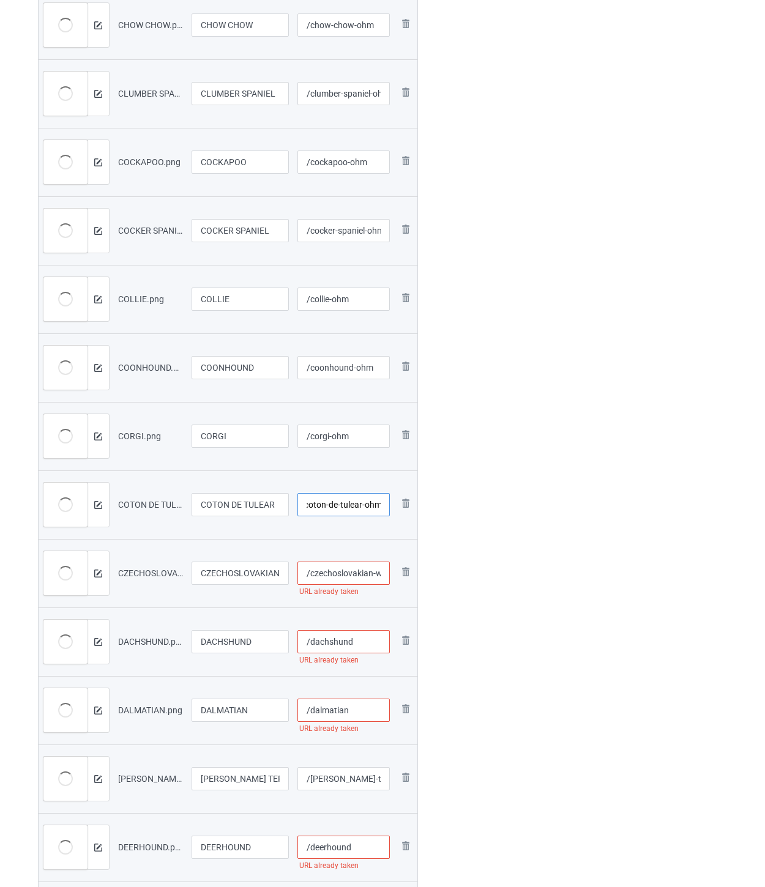
type input "/coton-de-tulear-ohm"
click at [358, 571] on input "/czechoslovakian-wolfdog" at bounding box center [343, 573] width 92 height 23
paste input "-ohm"
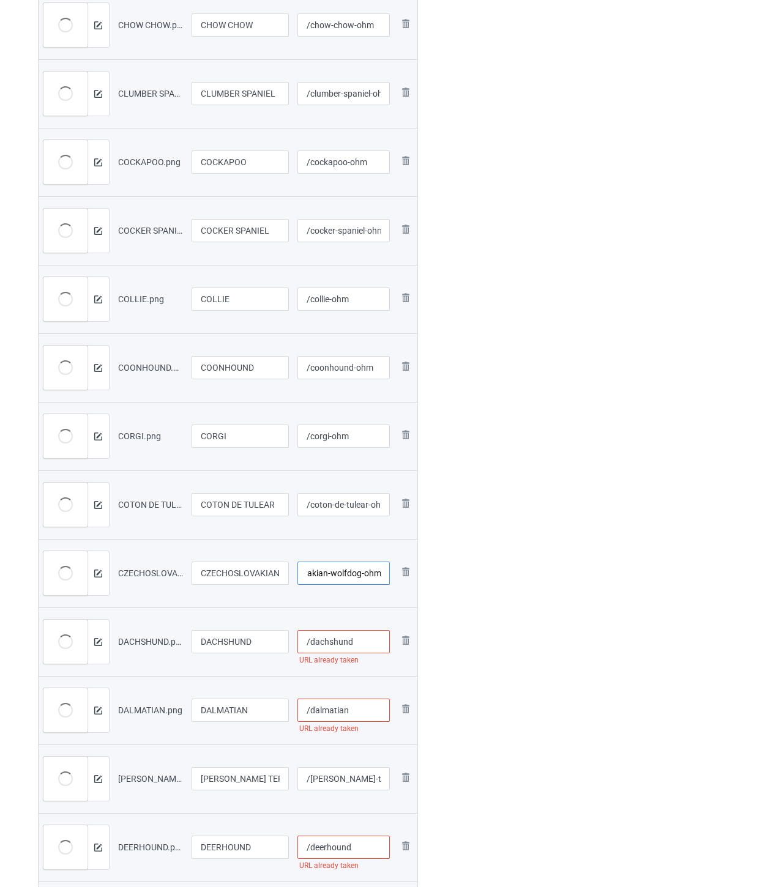
type input "/czechoslovakian-wolfdog-ohm"
click at [365, 639] on input "/dachshund" at bounding box center [343, 641] width 92 height 23
paste input "-ohm"
type input "/dachshund-ohm"
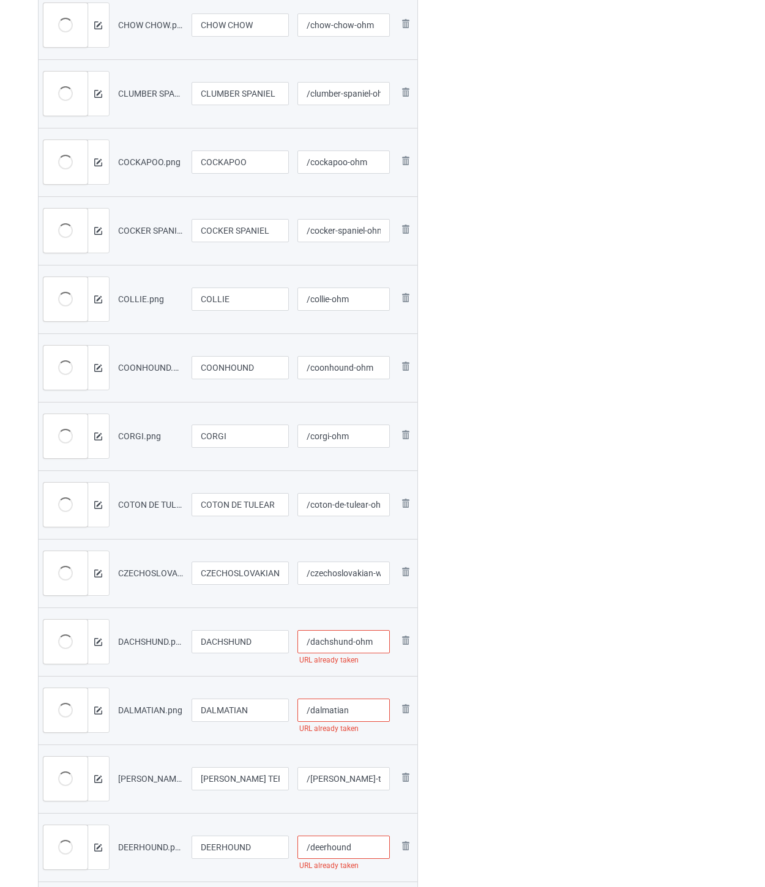
click at [363, 720] on input "/dalmatian" at bounding box center [343, 710] width 92 height 23
paste input "-ohm"
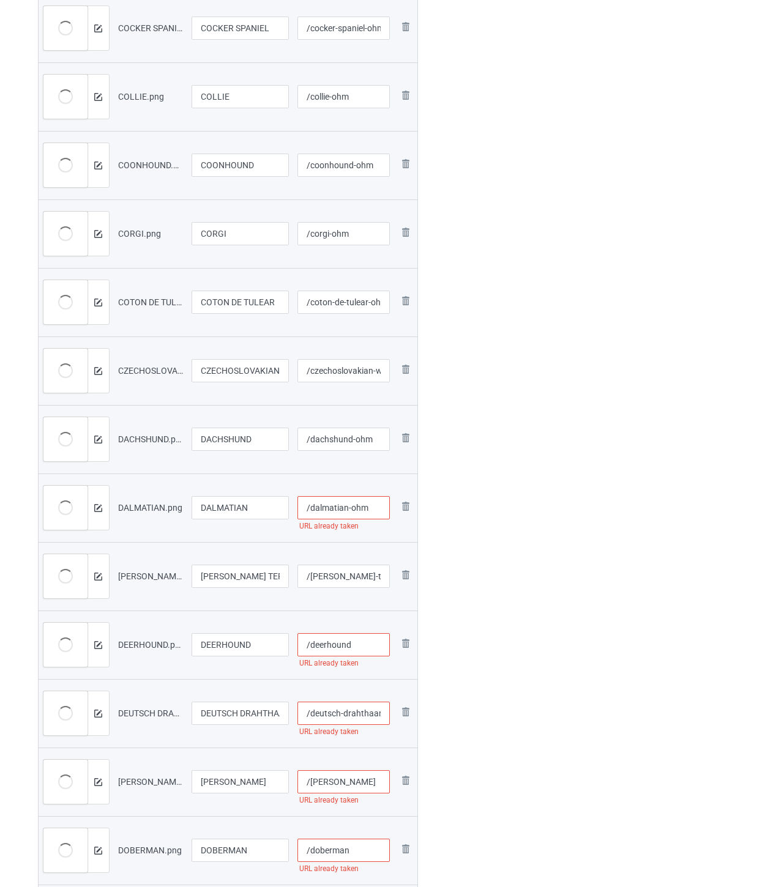
scroll to position [2651, 0]
type input "/dalmatian-ohm"
click at [372, 576] on input "/[PERSON_NAME]-terrier" at bounding box center [343, 575] width 92 height 23
paste input "-ohm"
type input "/[PERSON_NAME]-terrier-ohm"
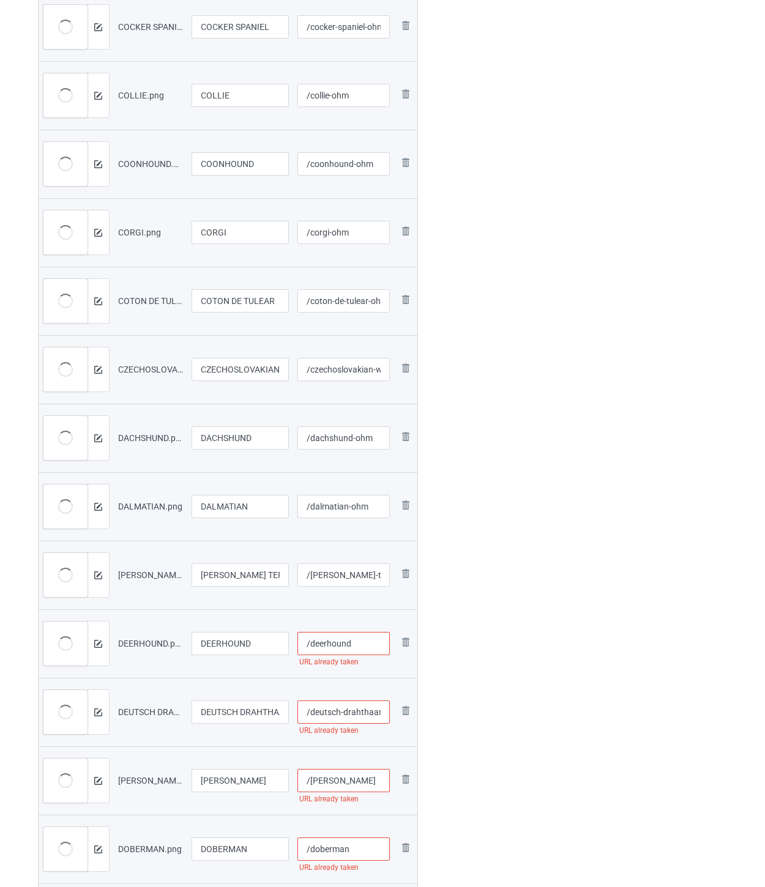
click at [369, 638] on input "/deerhound" at bounding box center [343, 643] width 92 height 23
paste input "-ohm"
type input "/deerhound-ohm"
click at [335, 705] on input "/deutsch-drahthaar" at bounding box center [343, 712] width 92 height 23
paste input "-ohm"
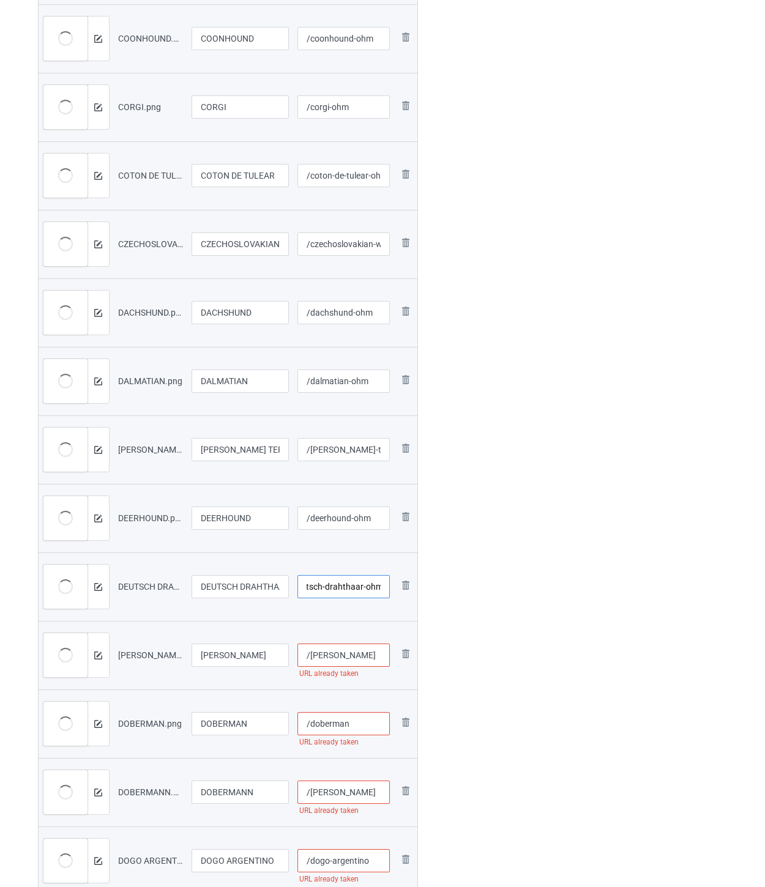
scroll to position [2787, 0]
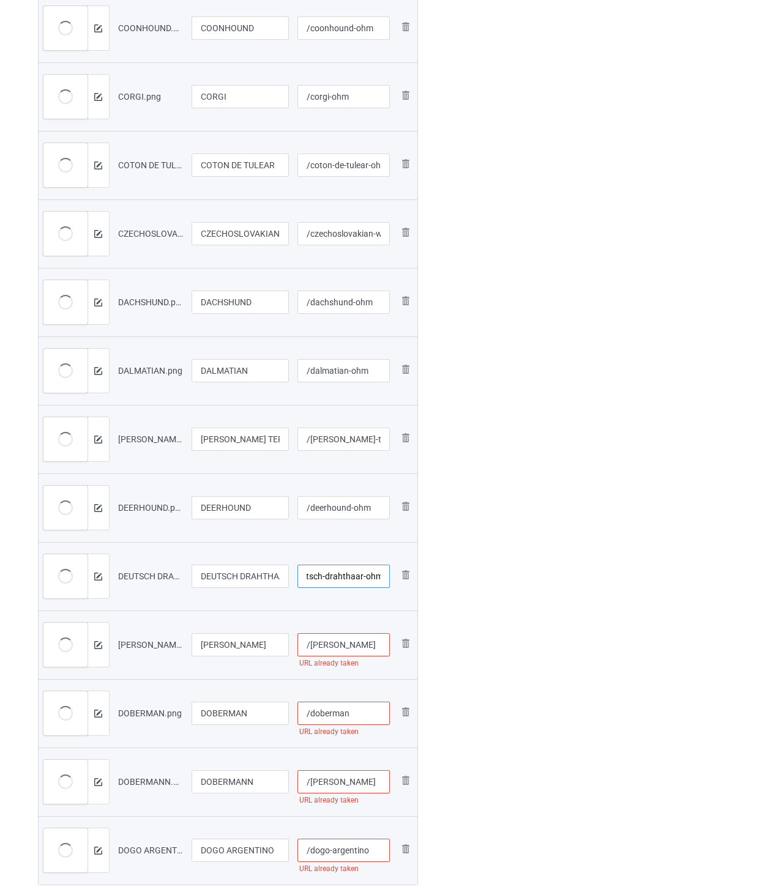
type input "/deutsch-drahthaar-ohm"
click at [363, 643] on input "/[PERSON_NAME]" at bounding box center [343, 644] width 92 height 23
paste input "-ohm"
type input "/[PERSON_NAME]-ohm"
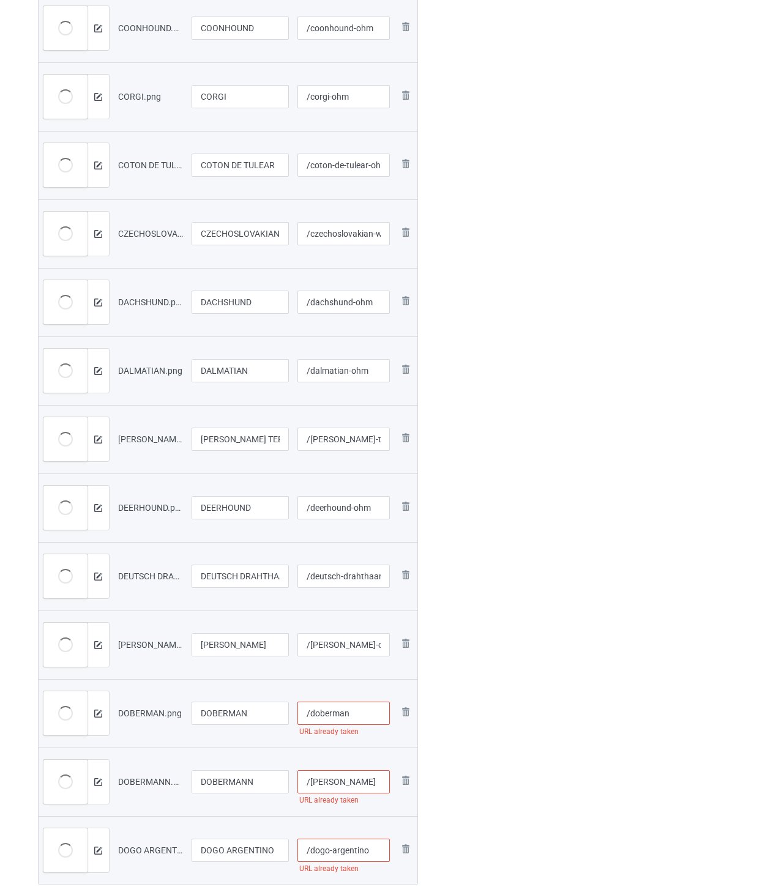
click at [368, 714] on input "/doberman" at bounding box center [343, 713] width 92 height 23
paste input "-ohm"
type input "/doberman-ohm"
click at [370, 784] on input "/[PERSON_NAME]" at bounding box center [343, 781] width 92 height 23
paste input "-ohm"
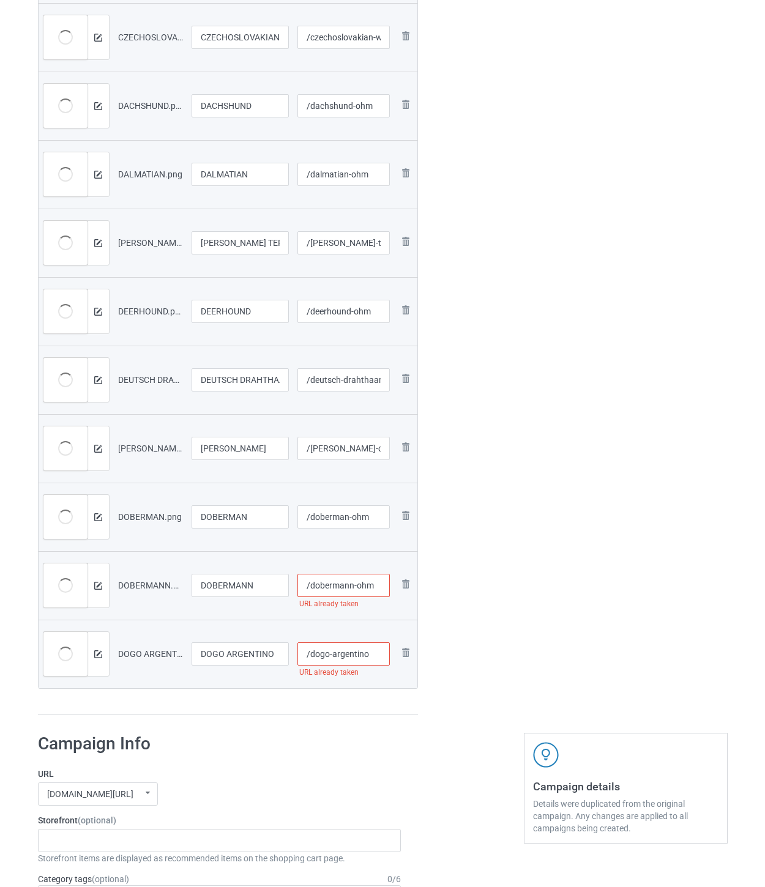
scroll to position [2991, 0]
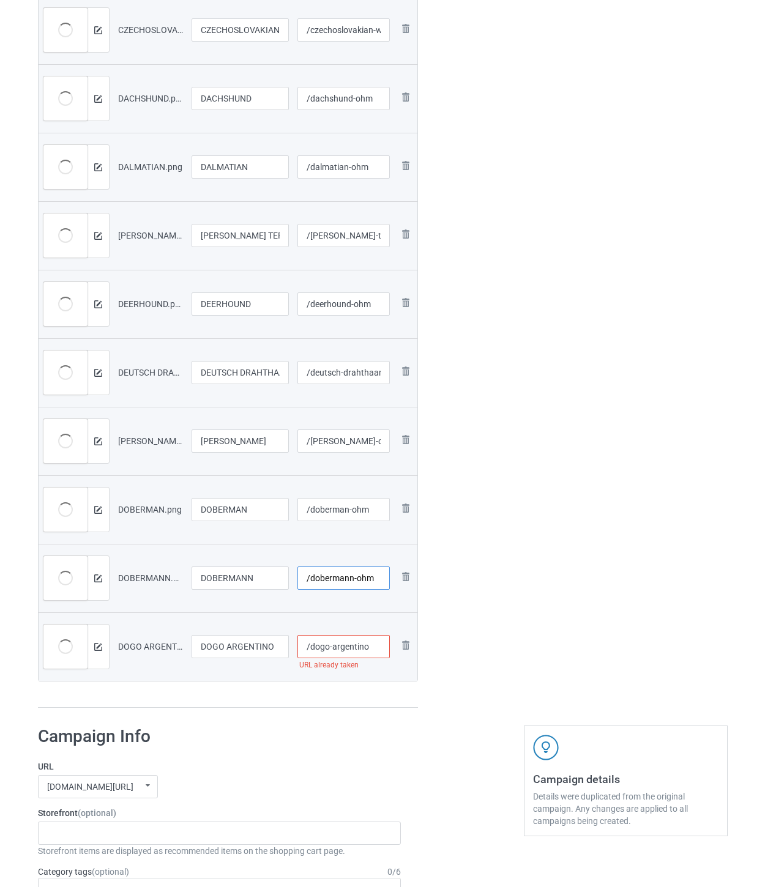
type input "/dobermann-ohm"
click at [378, 645] on input "/dogo-argentino" at bounding box center [343, 646] width 92 height 23
paste input "-ohm"
type input "/dogo-argentino-ohm"
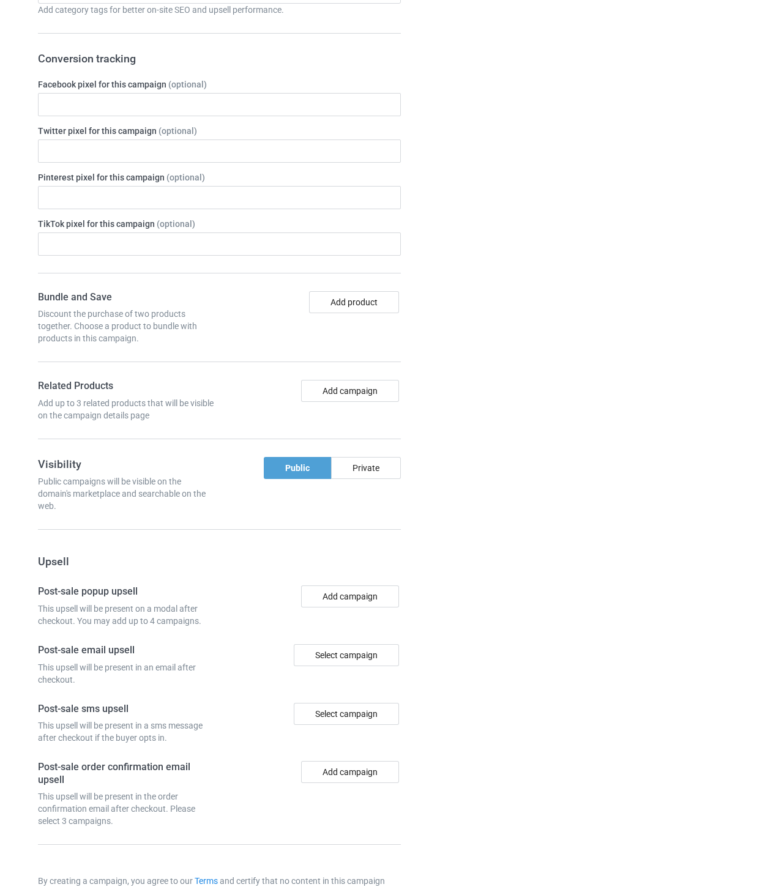
scroll to position [3962, 0]
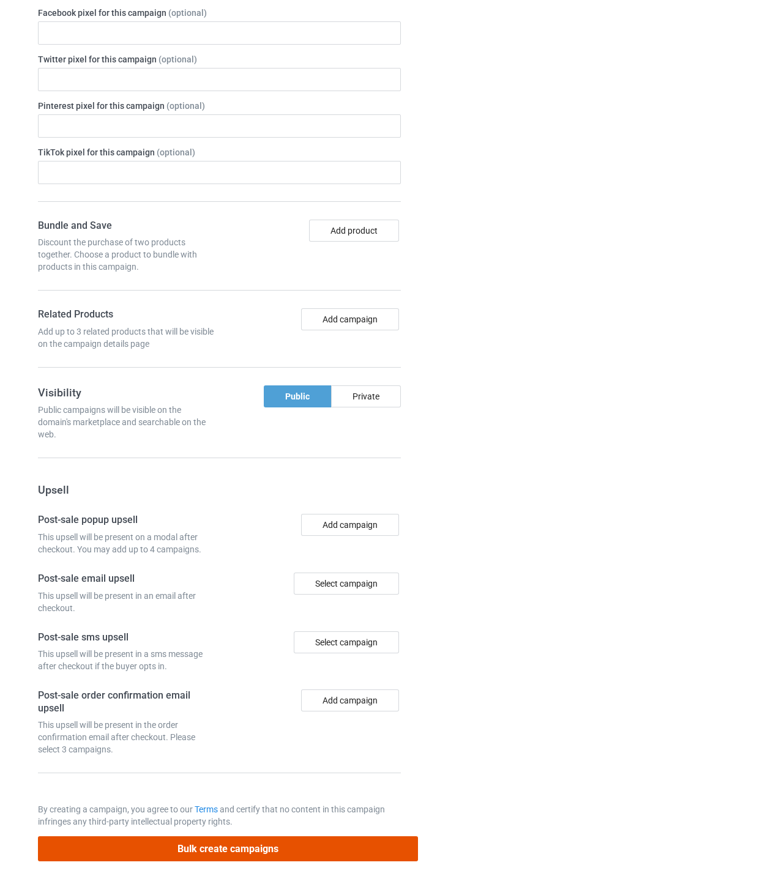
click at [326, 844] on button "Bulk create campaigns" at bounding box center [228, 848] width 381 height 25
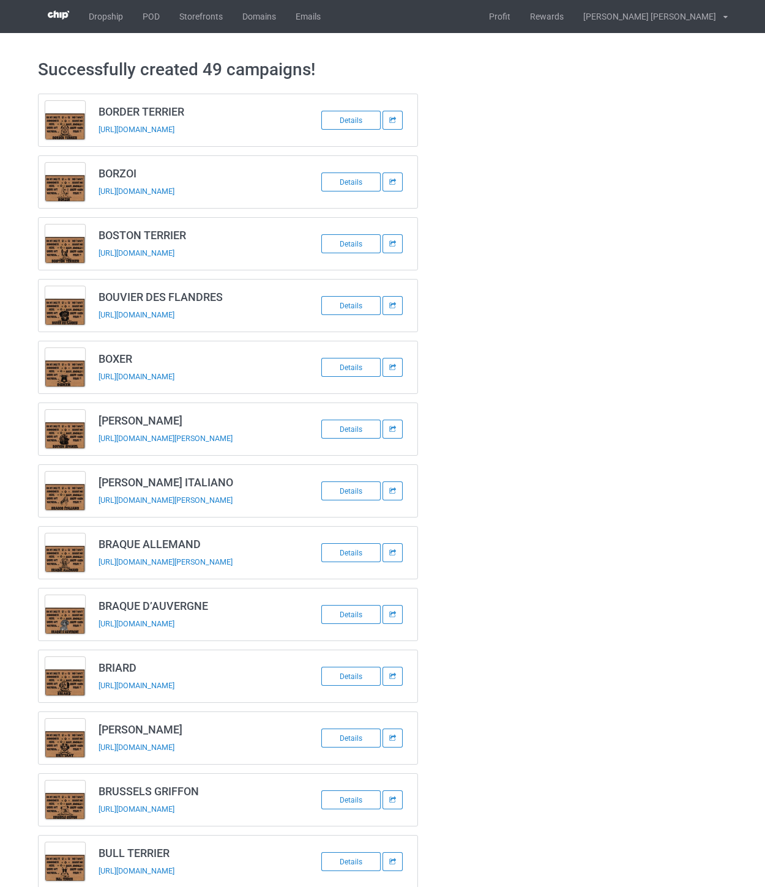
scroll to position [0, 0]
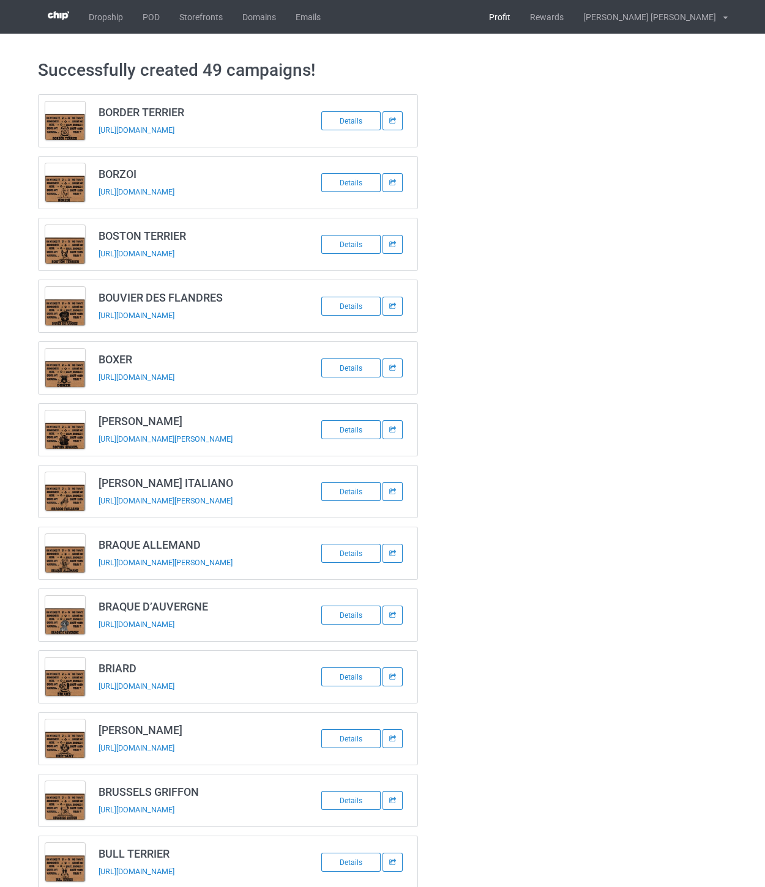
click at [520, 17] on link "Profit" at bounding box center [499, 17] width 41 height 34
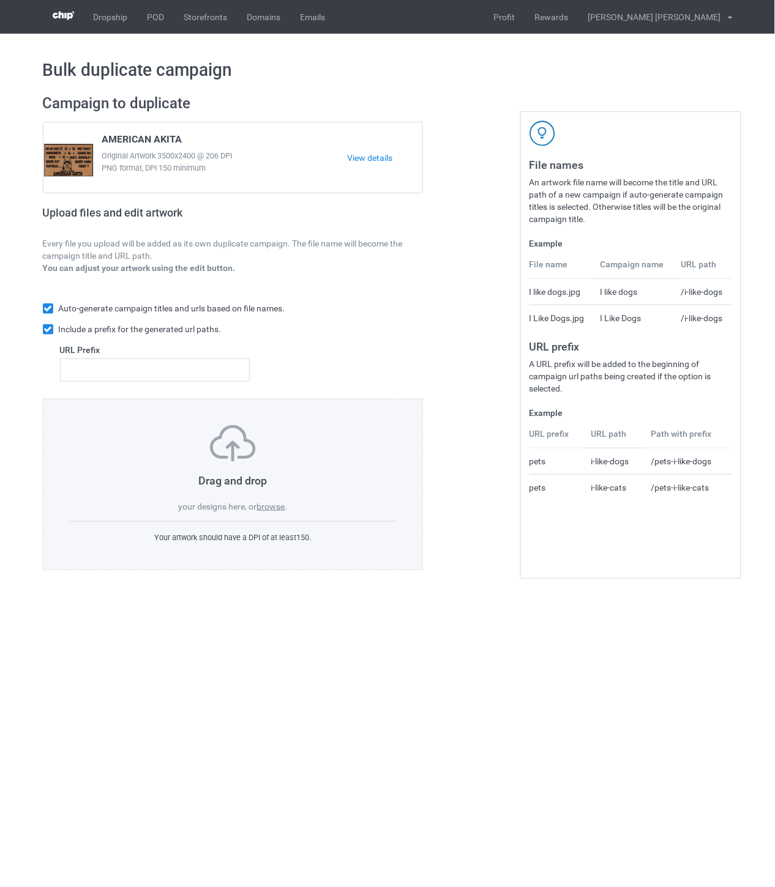
click at [278, 506] on label "browse" at bounding box center [270, 507] width 28 height 10
click at [0, 0] on input "browse" at bounding box center [0, 0] width 0 height 0
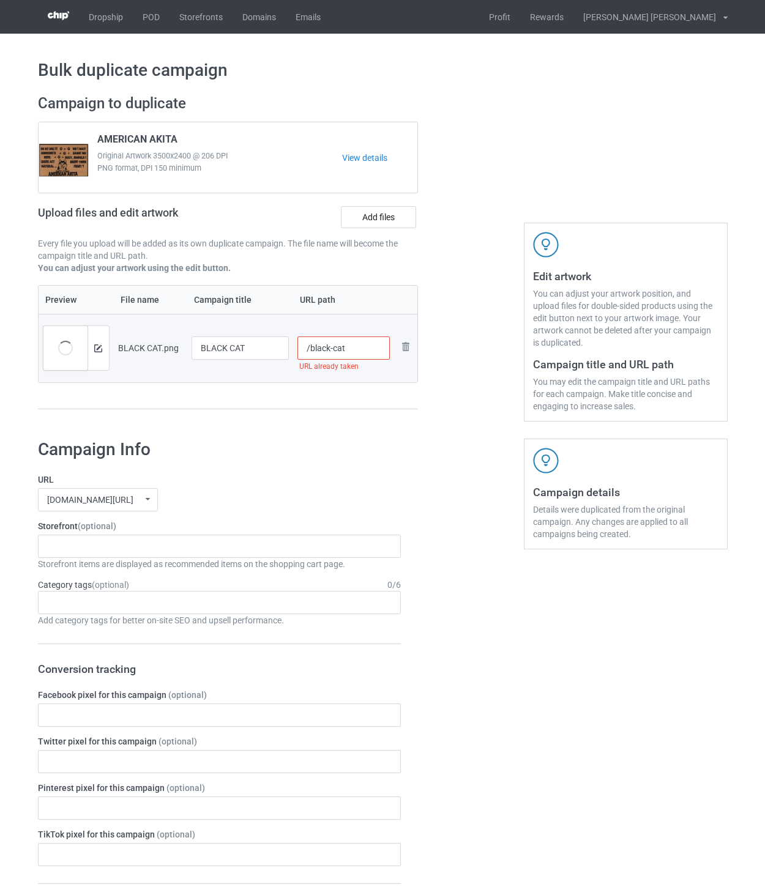
click at [361, 351] on input "/black-cat" at bounding box center [343, 348] width 92 height 23
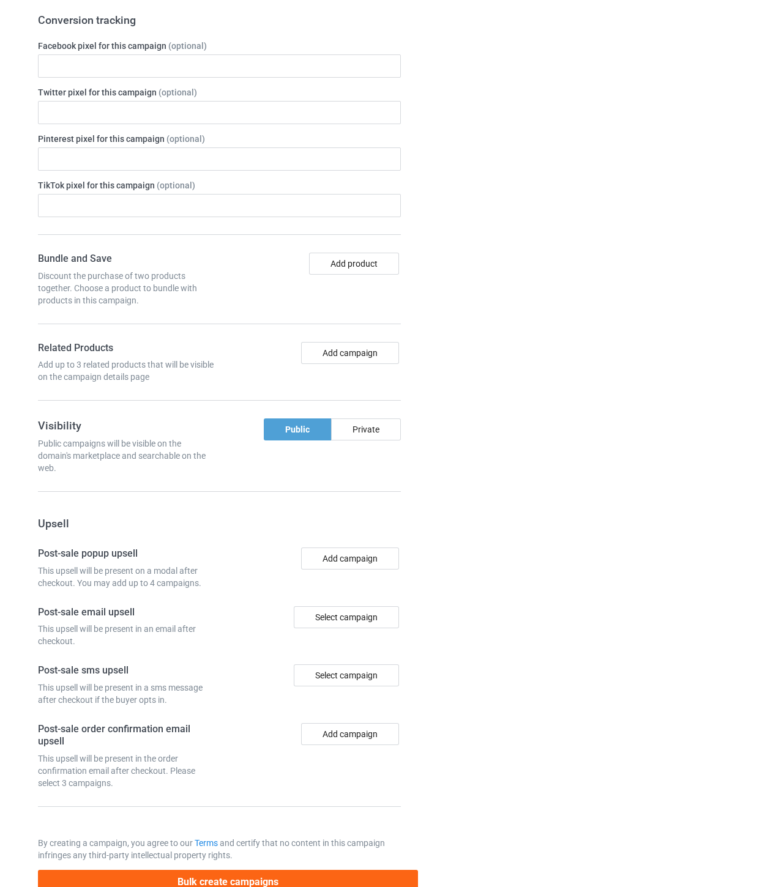
scroll to position [685, 0]
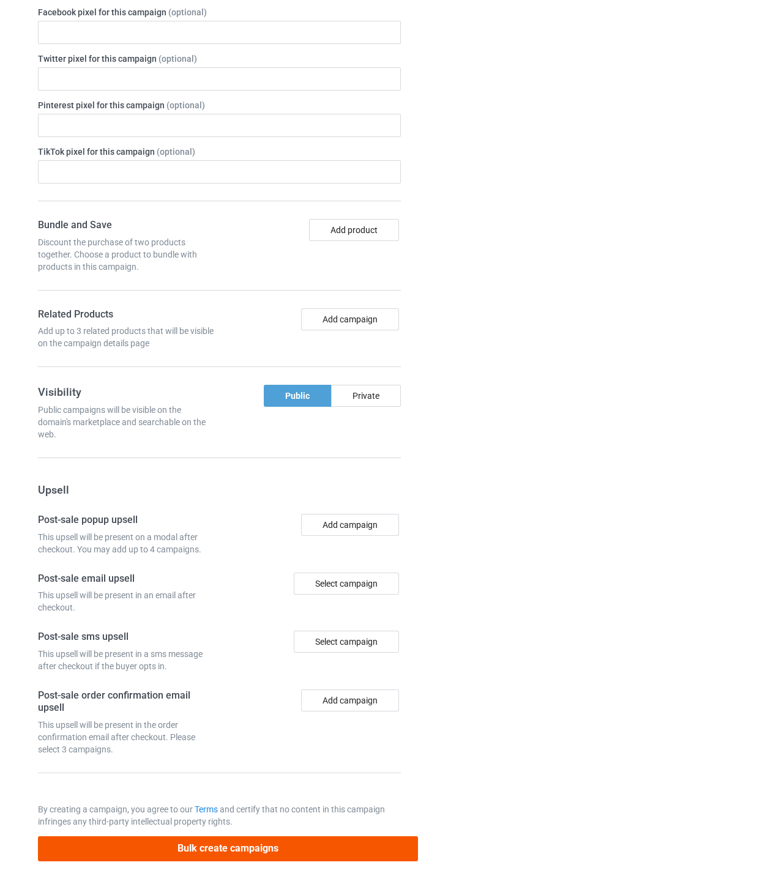
type input "/black-cat-ohm"
click at [366, 846] on button "Bulk create campaigns" at bounding box center [228, 848] width 381 height 25
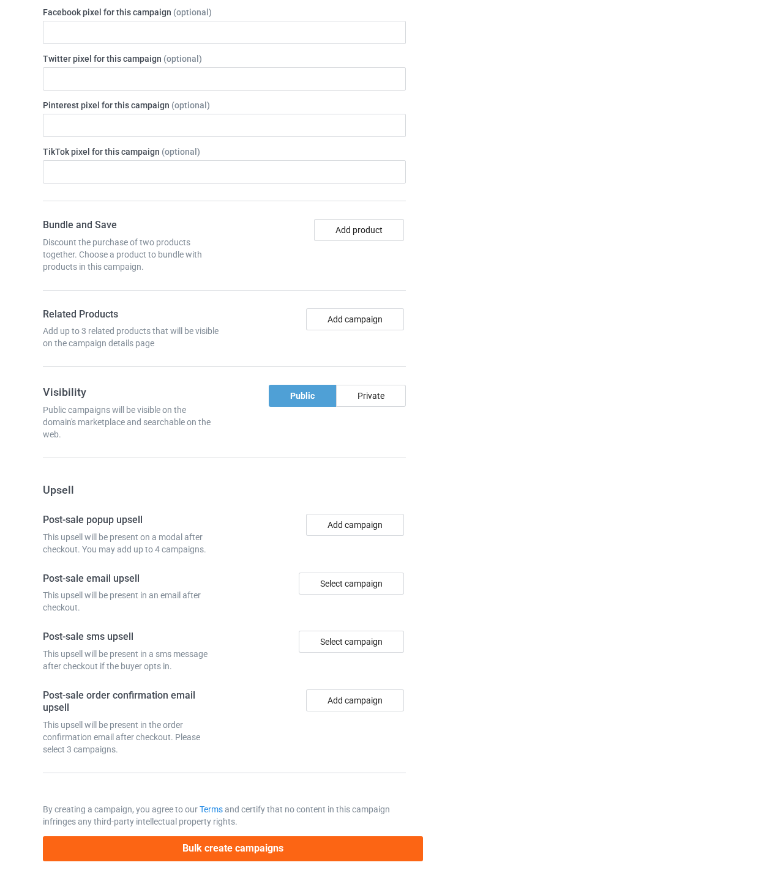
scroll to position [0, 0]
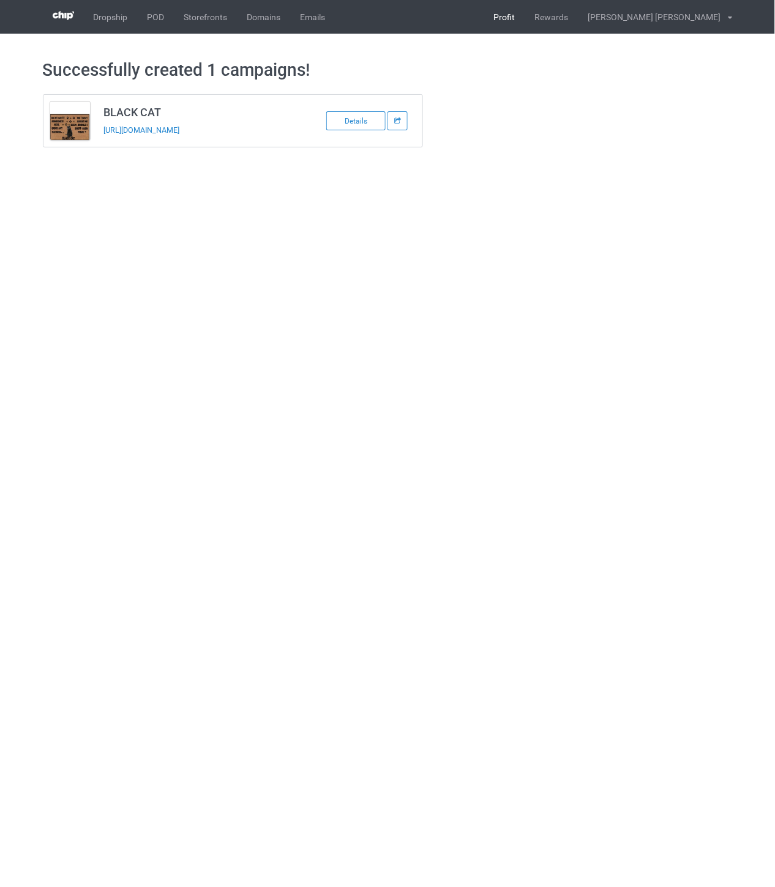
click at [525, 11] on link "Profit" at bounding box center [504, 17] width 41 height 34
